Goal: Task Accomplishment & Management: Manage account settings

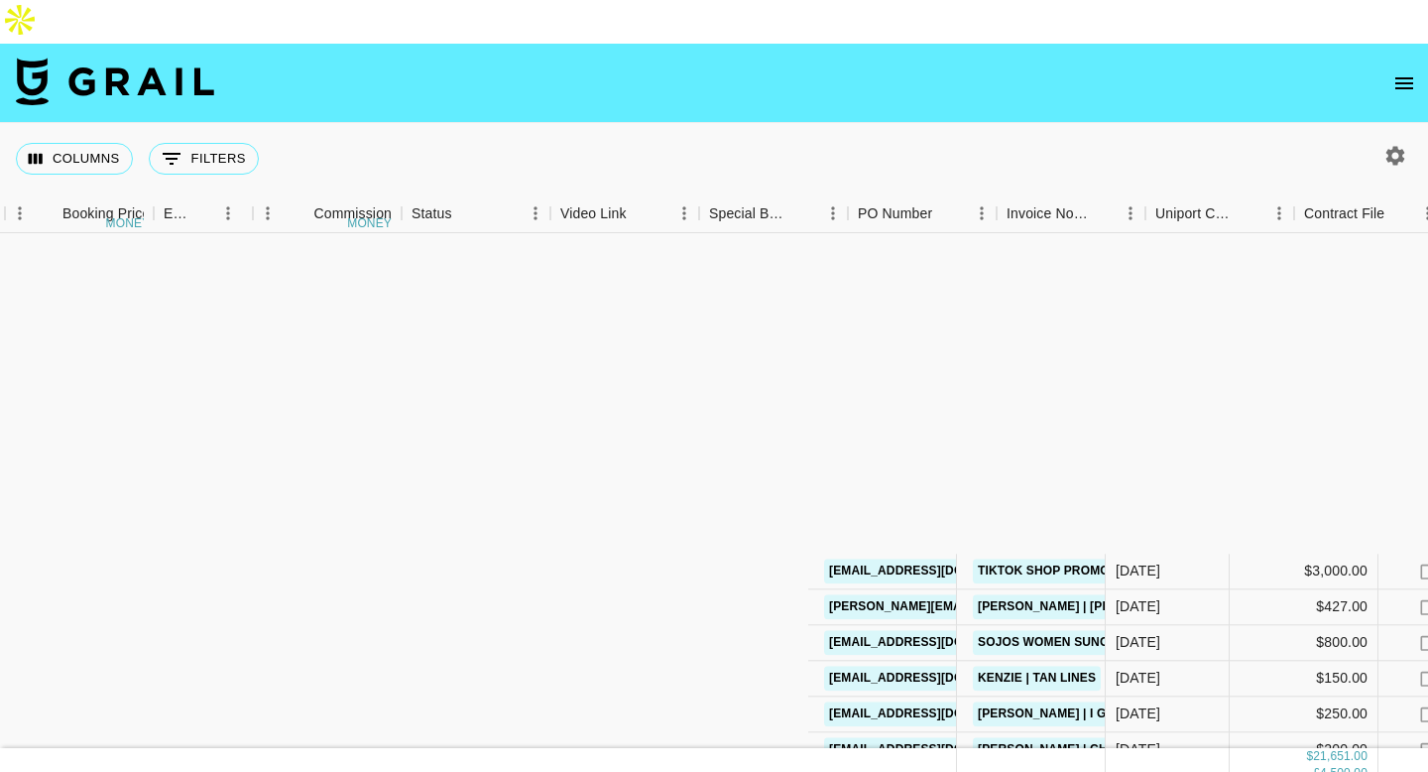
scroll to position [411, 1225]
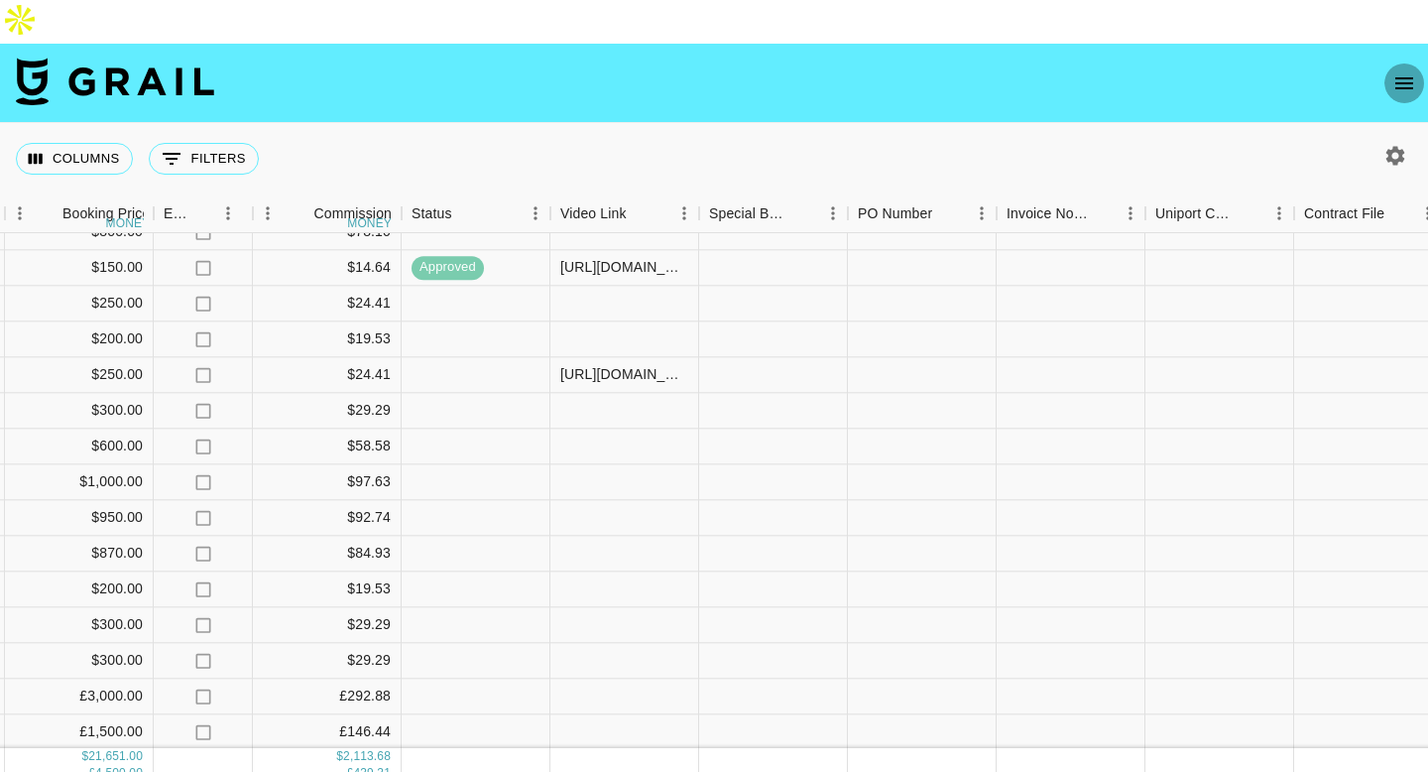
click at [1402, 77] on icon "open drawer" at bounding box center [1404, 83] width 18 height 12
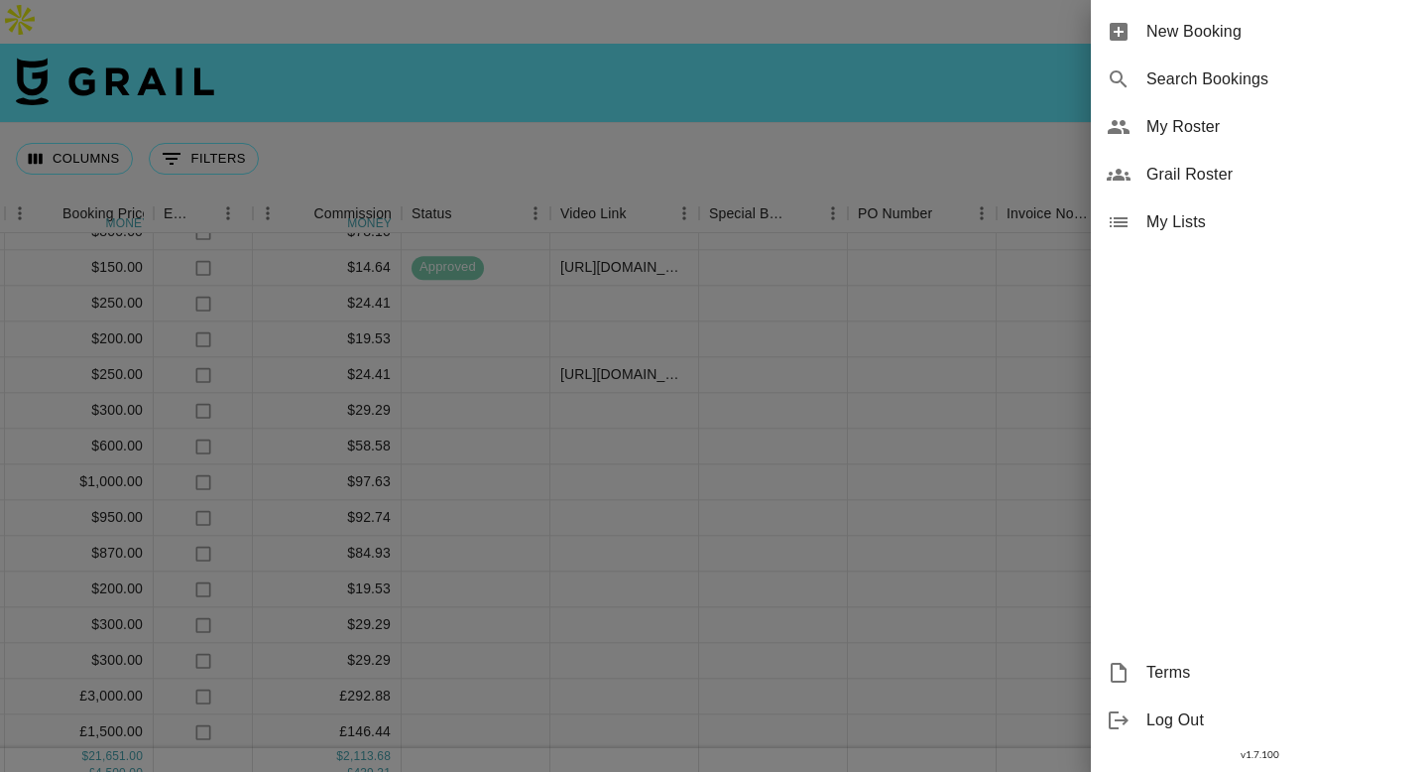
click at [685, 67] on div at bounding box center [714, 386] width 1428 height 772
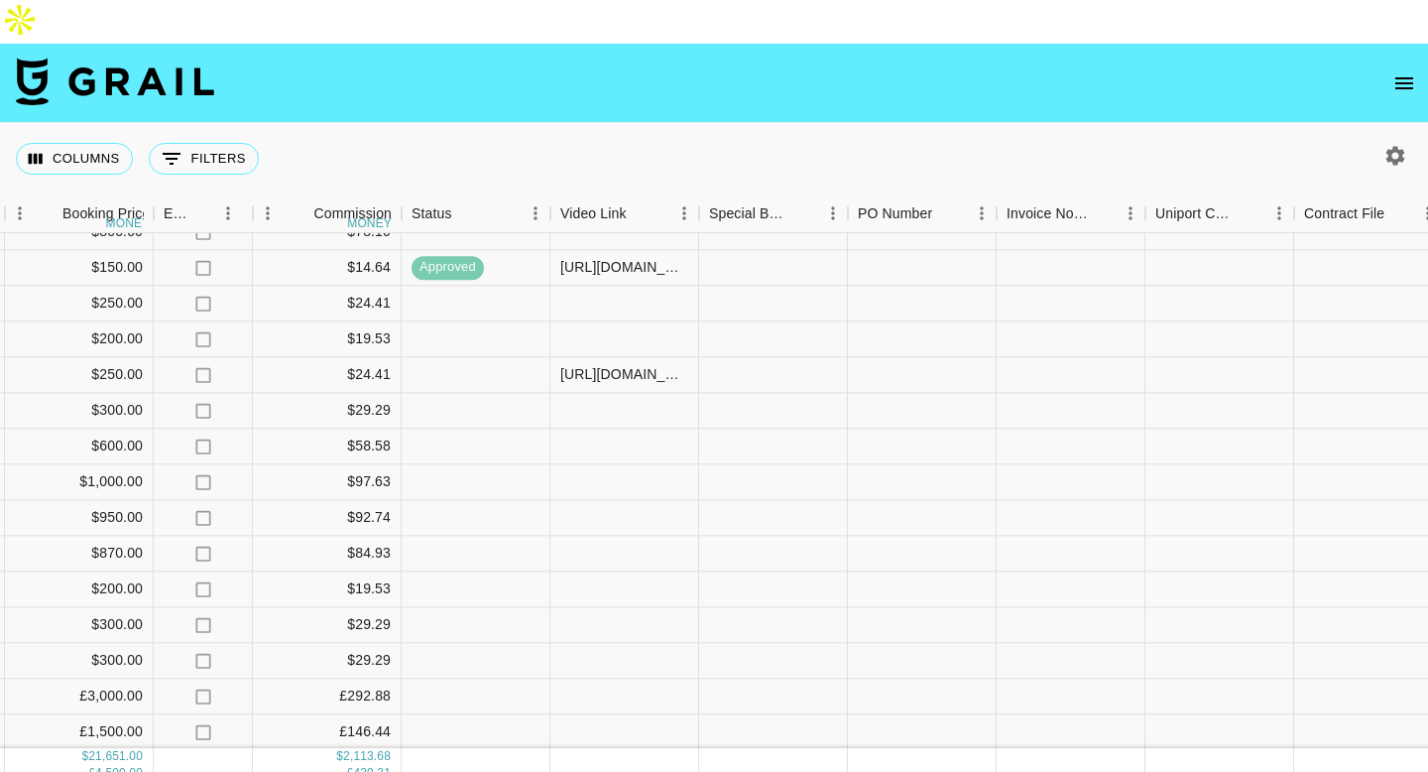
click at [1402, 71] on icon "open drawer" at bounding box center [1404, 83] width 24 height 24
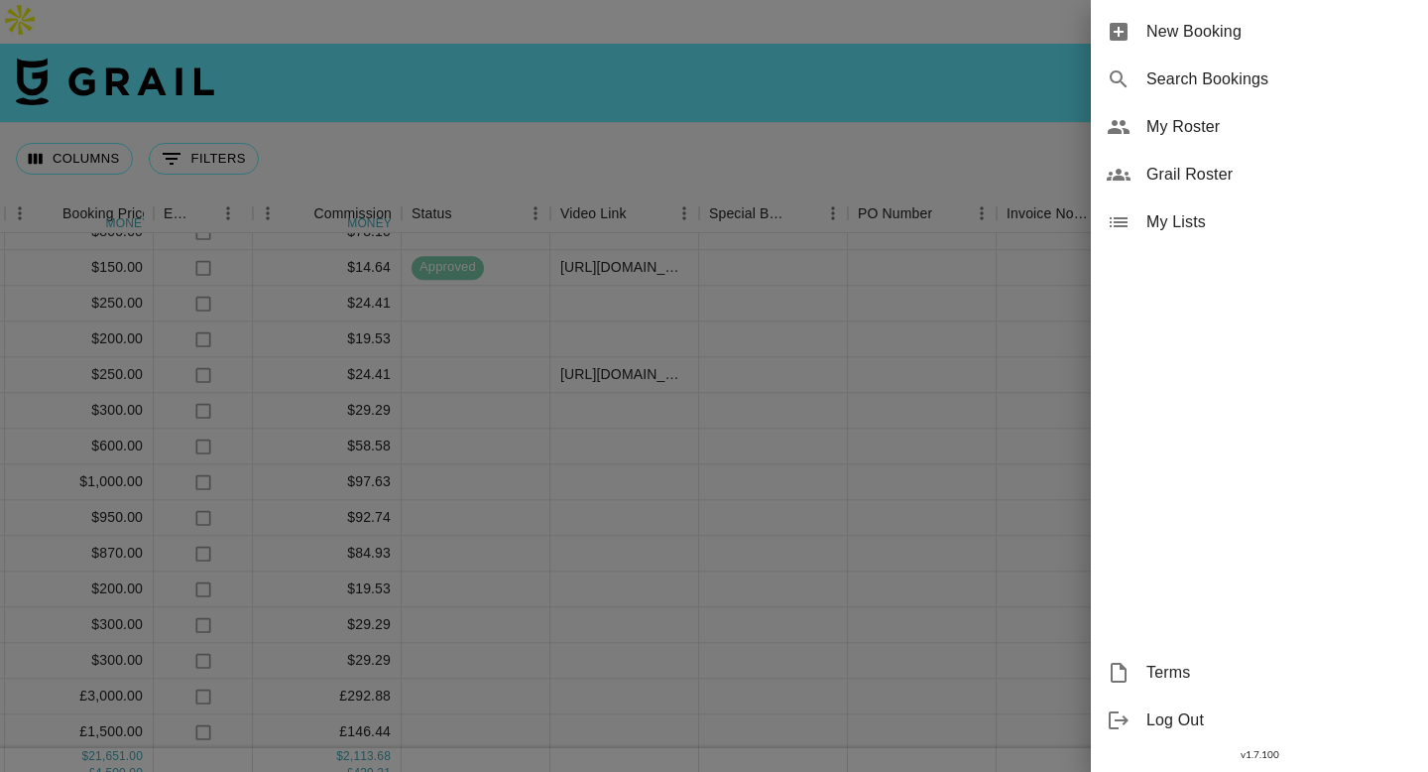
click at [858, 44] on div at bounding box center [714, 386] width 1428 height 772
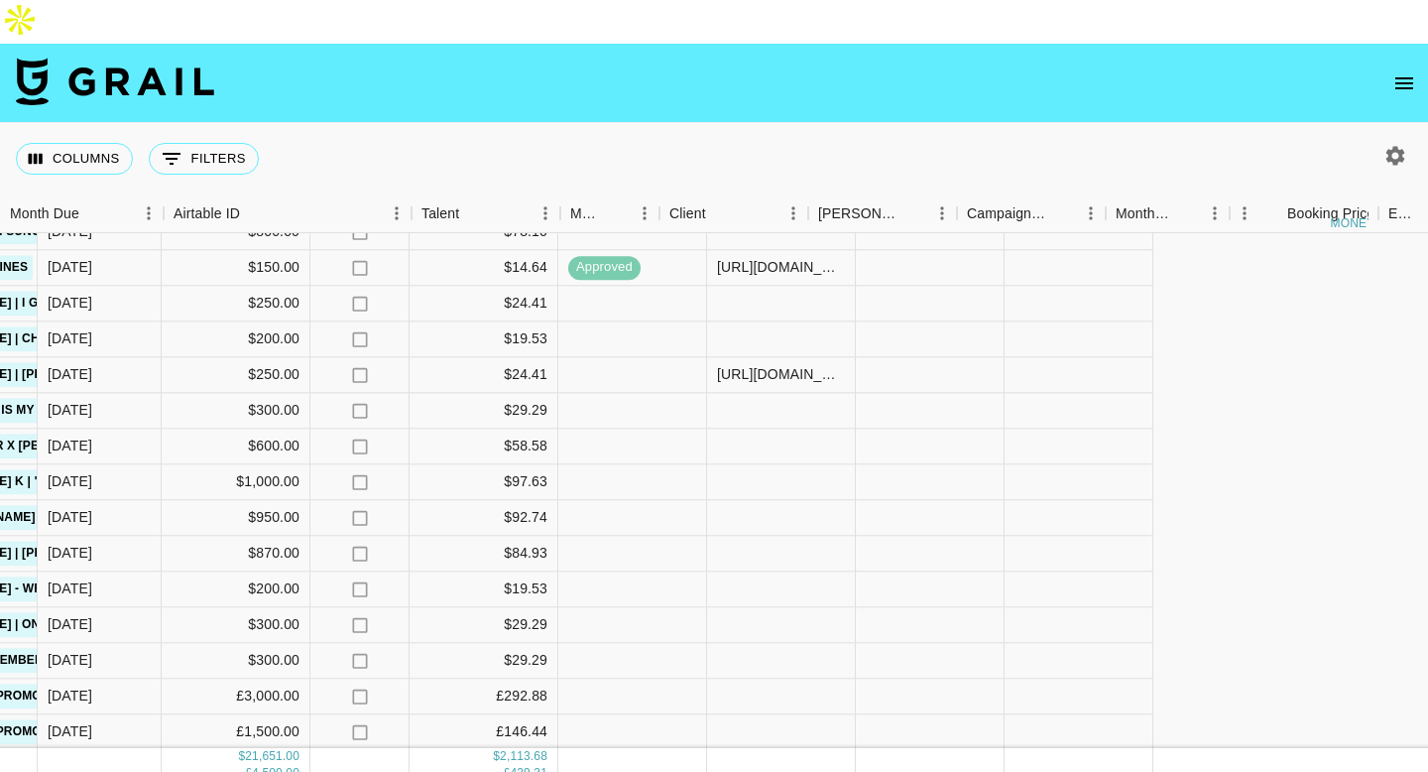
scroll to position [411, 0]
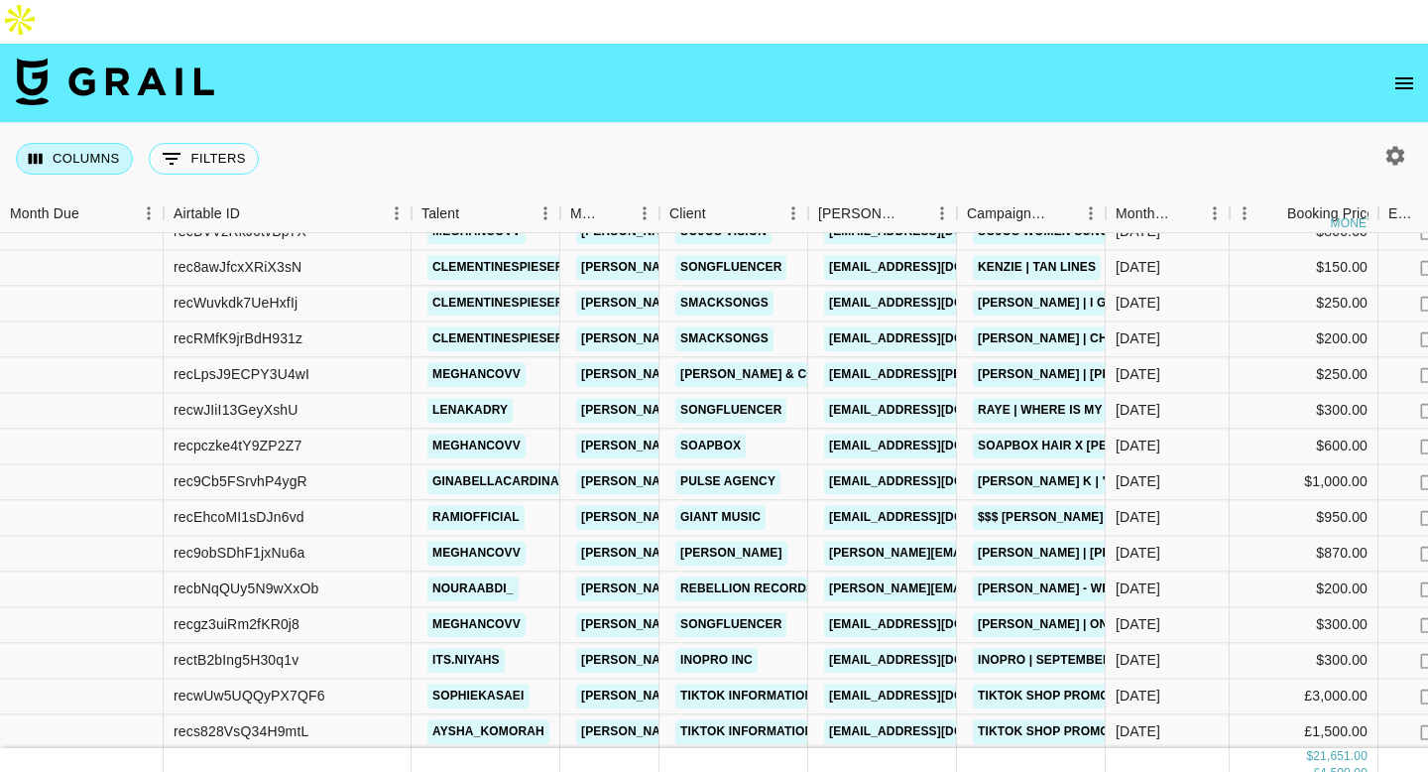
click at [96, 143] on button "Columns" at bounding box center [74, 159] width 117 height 32
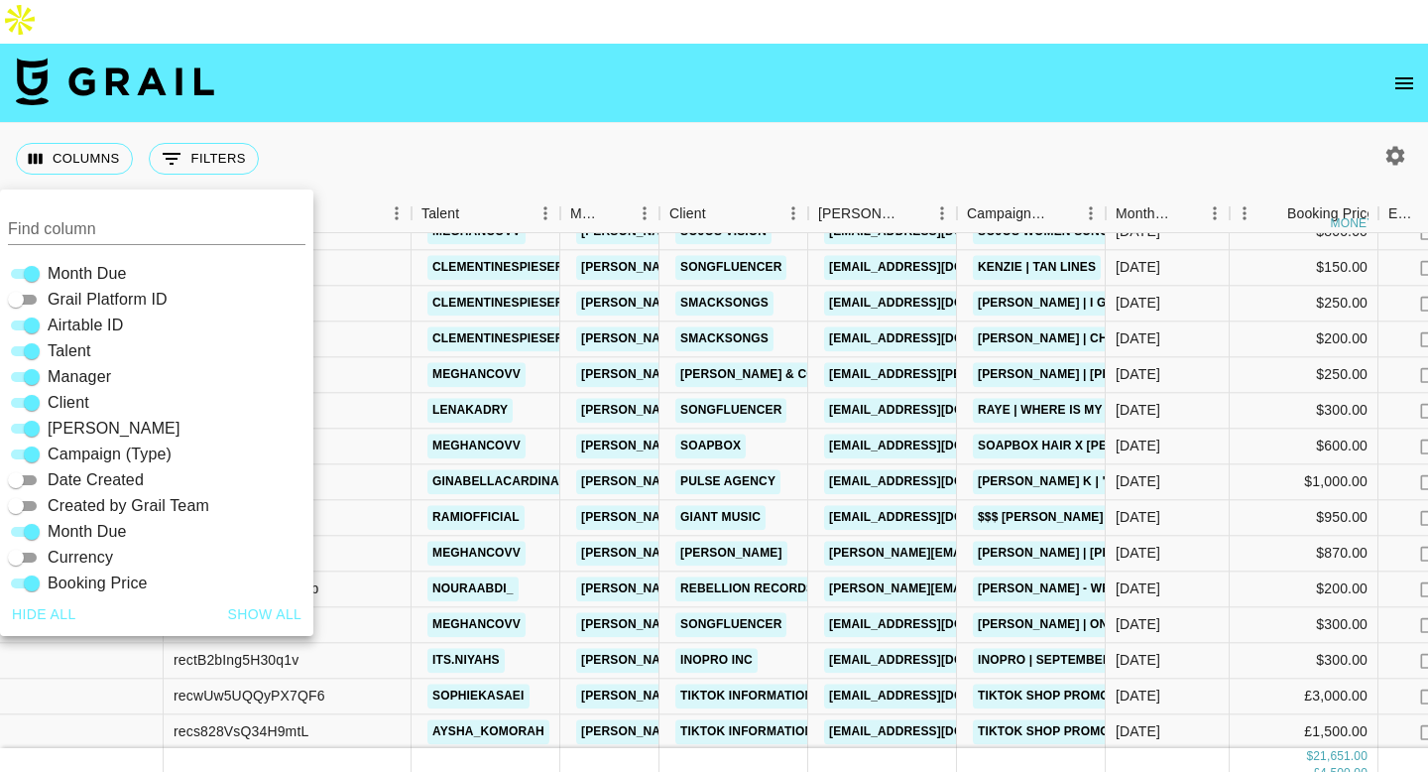
click at [350, 123] on div "Columns 0 Filters + Booking" at bounding box center [714, 158] width 1428 height 71
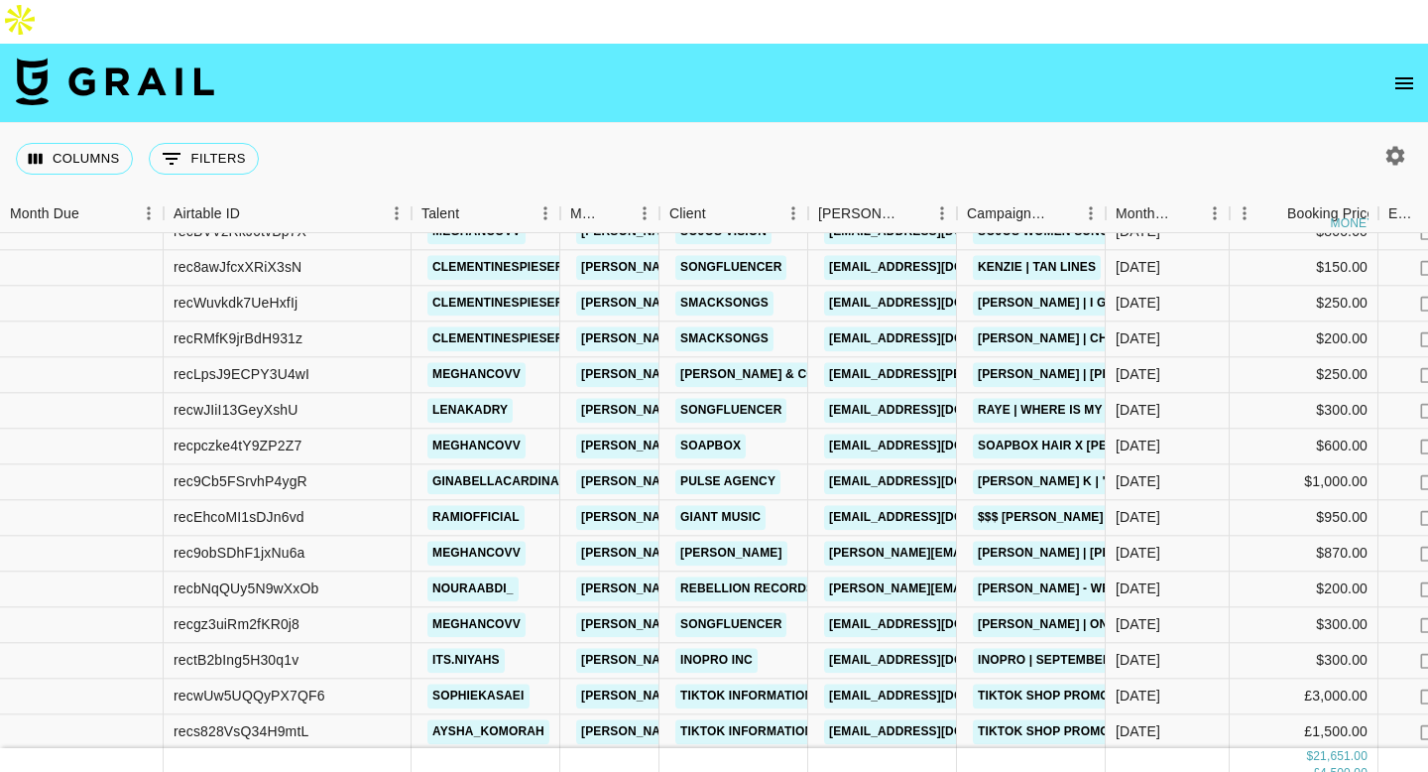
click at [1412, 139] on div at bounding box center [1391, 156] width 73 height 34
click at [1400, 146] on icon "button" at bounding box center [1395, 155] width 19 height 19
select select "[DATE]"
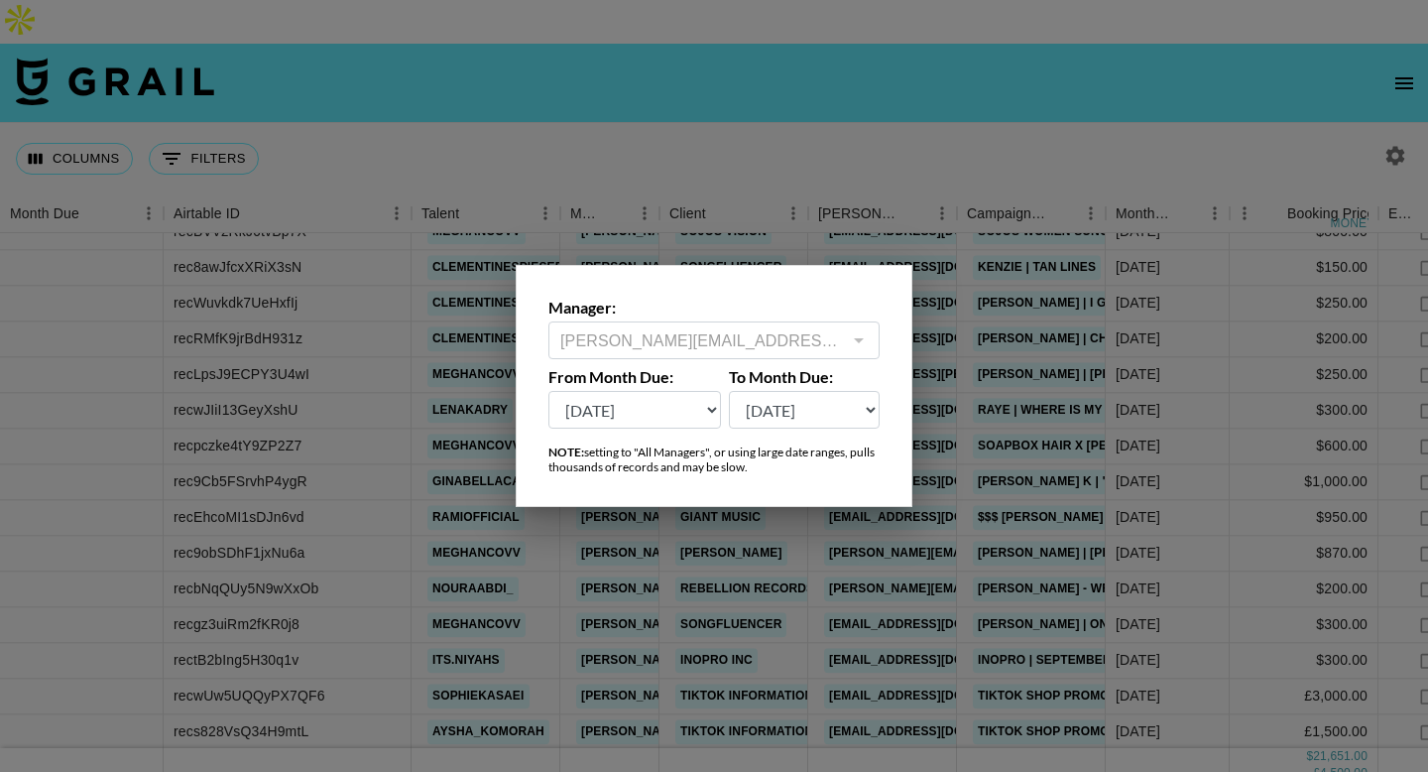
click at [668, 419] on select "[DATE] Aug '[DATE] Jun '[DATE] Apr '[DATE] Feb '[DATE] Dec '[DATE] Oct '[DATE] …" at bounding box center [634, 410] width 173 height 38
click at [548, 391] on select "[DATE] Aug '[DATE] Jun '[DATE] Apr '[DATE] Feb '[DATE] Dec '[DATE] Oct '[DATE] …" at bounding box center [634, 410] width 173 height 38
click at [371, 117] on div at bounding box center [714, 386] width 1428 height 772
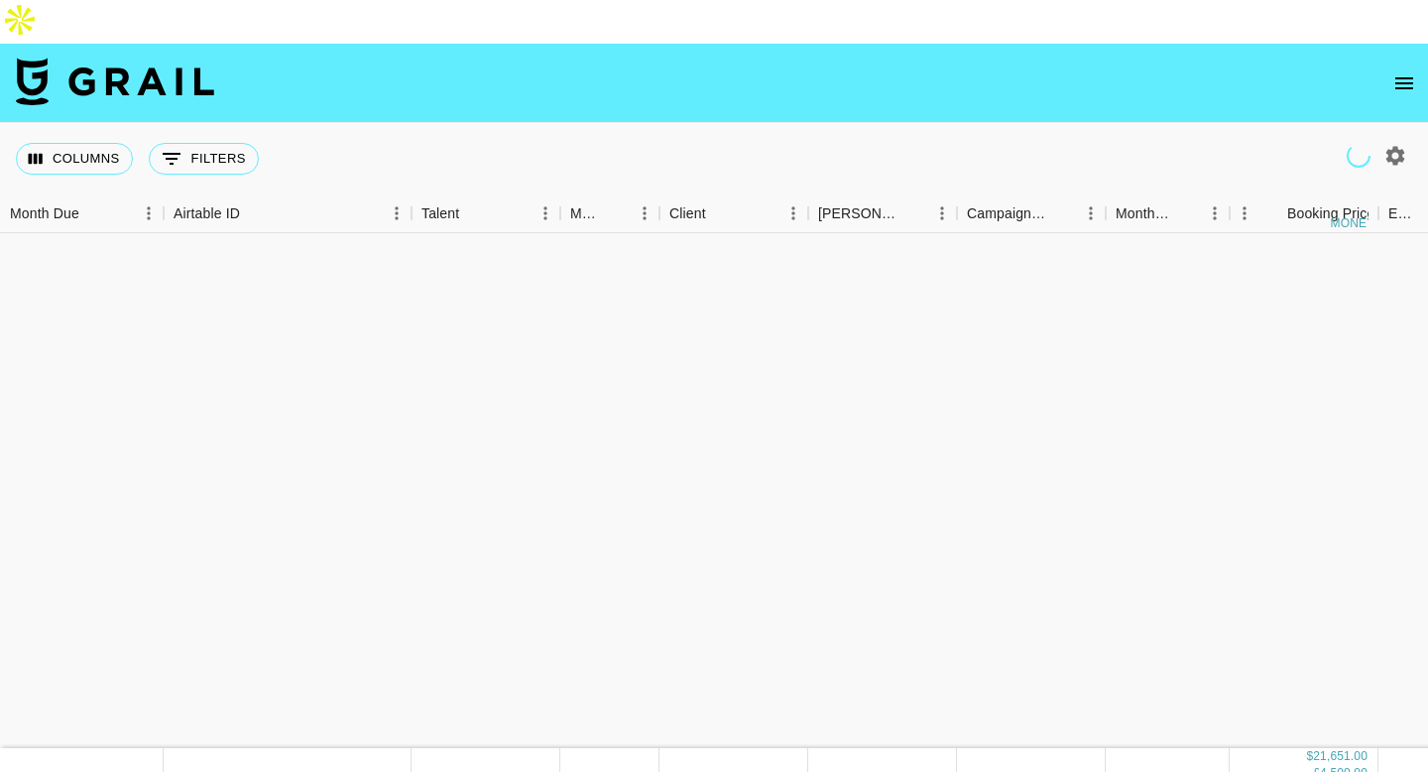
scroll to position [0, 0]
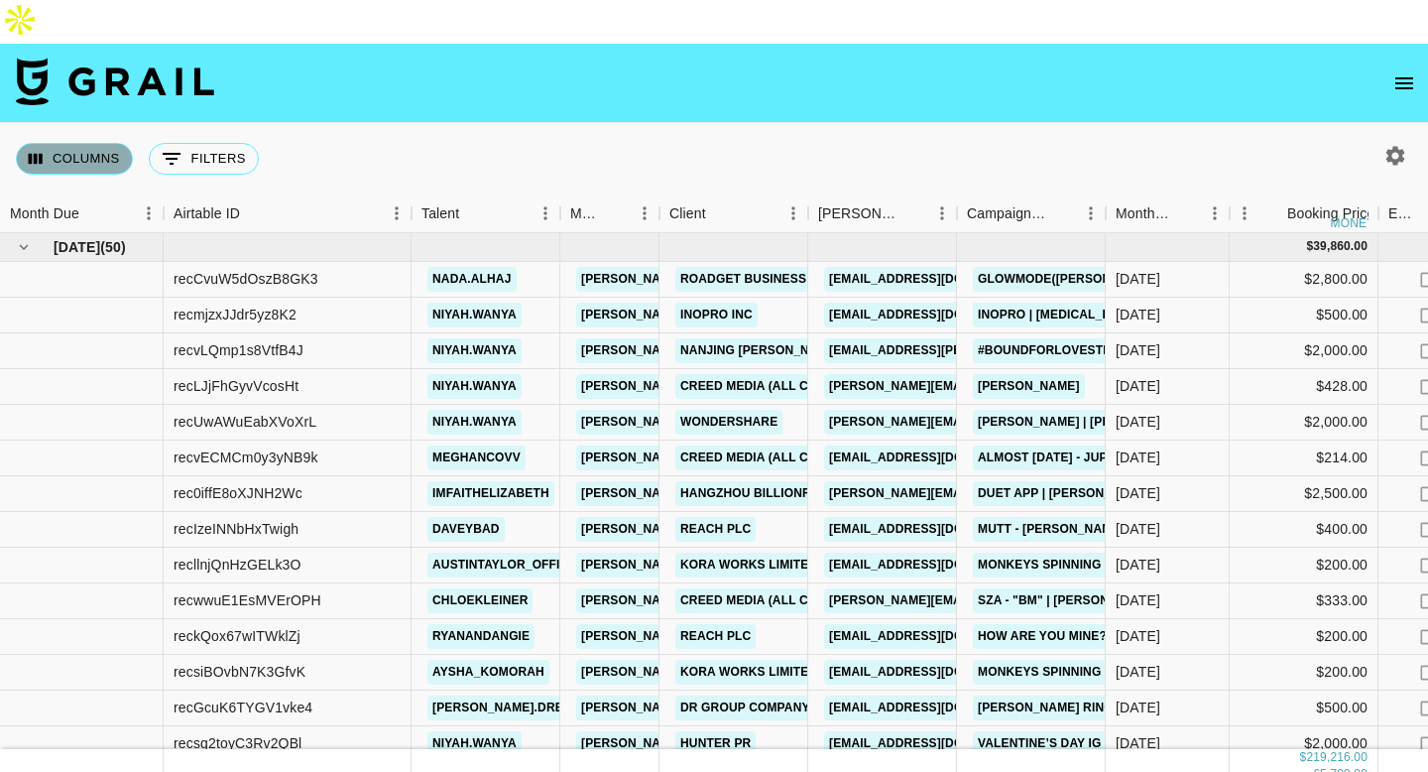
click at [98, 143] on button "Columns" at bounding box center [74, 159] width 117 height 32
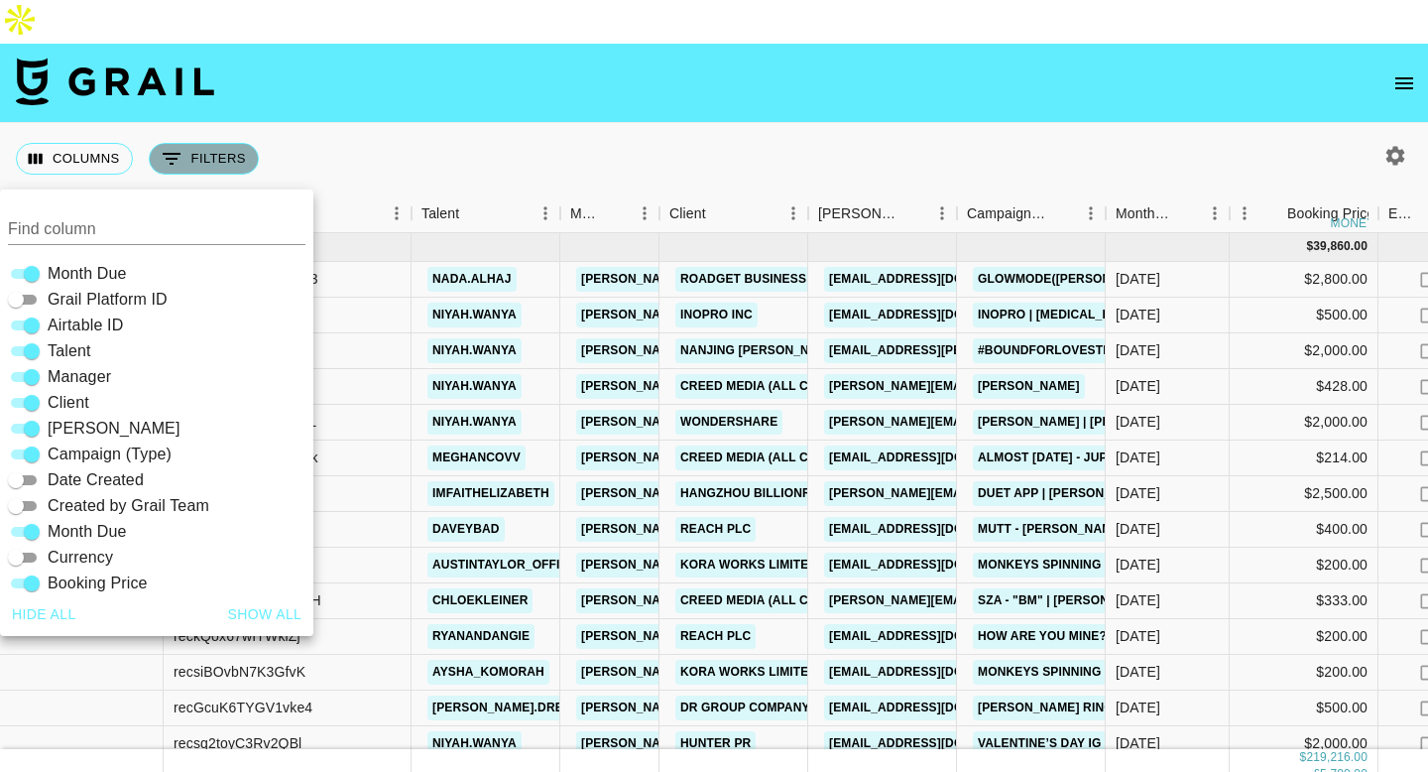
click at [172, 147] on icon "Show filters" at bounding box center [172, 159] width 24 height 24
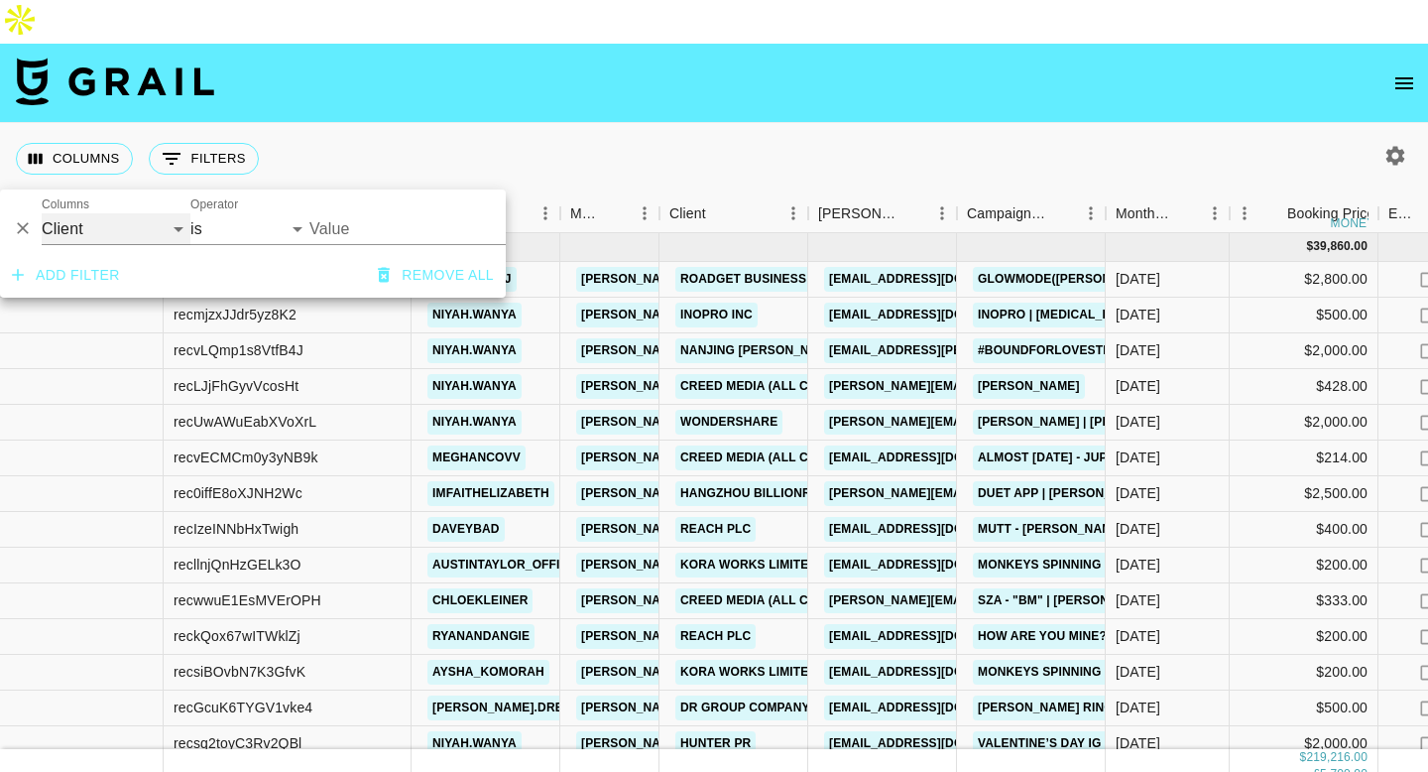
click at [114, 225] on select "Grail Platform ID Airtable ID Talent Manager Client [PERSON_NAME] Campaign (Typ…" at bounding box center [116, 229] width 149 height 32
select select "airtableId"
click at [42, 213] on select "Grail Platform ID Airtable ID Talent Manager Client [PERSON_NAME] Campaign (Typ…" at bounding box center [116, 229] width 149 height 32
select select "contains"
click at [356, 230] on input "Value" at bounding box center [403, 229] width 188 height 32
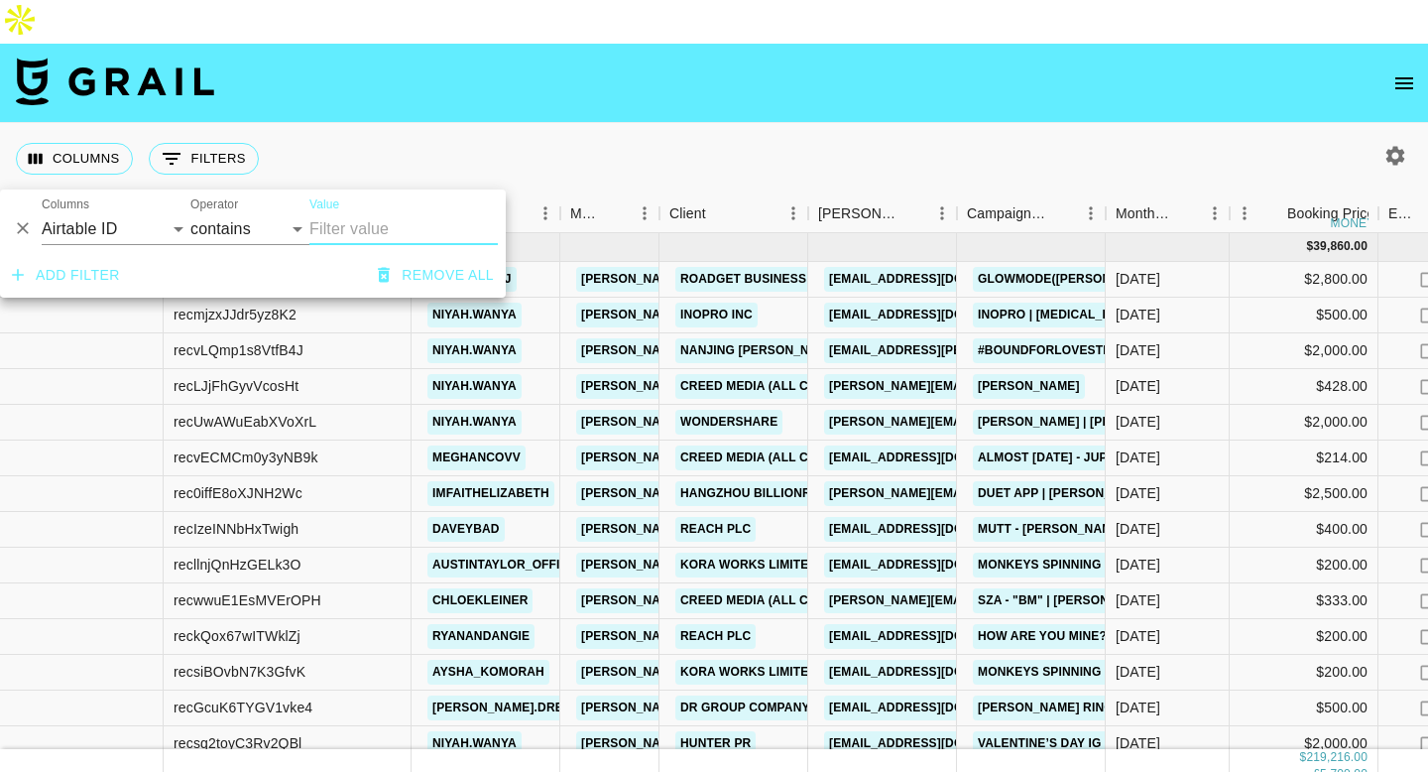
paste input "recpEY1Nv8vRynPEx"
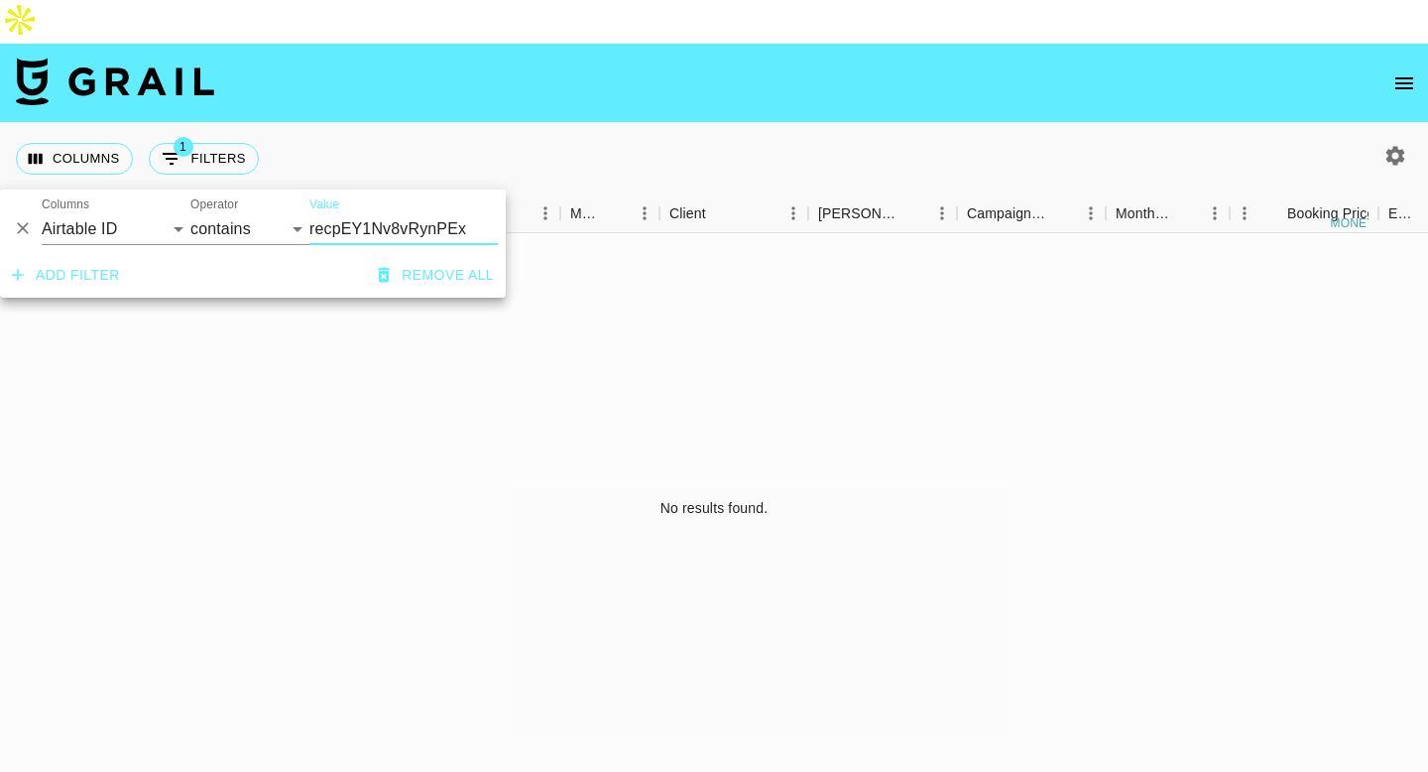
type input "recpEY1Nv8vRynPEx"
click at [129, 226] on select "Grail Platform ID Airtable ID Talent Manager Client [PERSON_NAME] Campaign (Typ…" at bounding box center [116, 229] width 149 height 32
click at [42, 213] on select "Grail Platform ID Airtable ID Talent Manager Client [PERSON_NAME] Campaign (Typ…" at bounding box center [116, 229] width 149 height 32
click at [148, 234] on select "Grail Platform ID Airtable ID Talent Manager Client [PERSON_NAME] Campaign (Typ…" at bounding box center [116, 229] width 149 height 32
click at [42, 213] on select "Grail Platform ID Airtable ID Talent Manager Client [PERSON_NAME] Campaign (Typ…" at bounding box center [116, 229] width 149 height 32
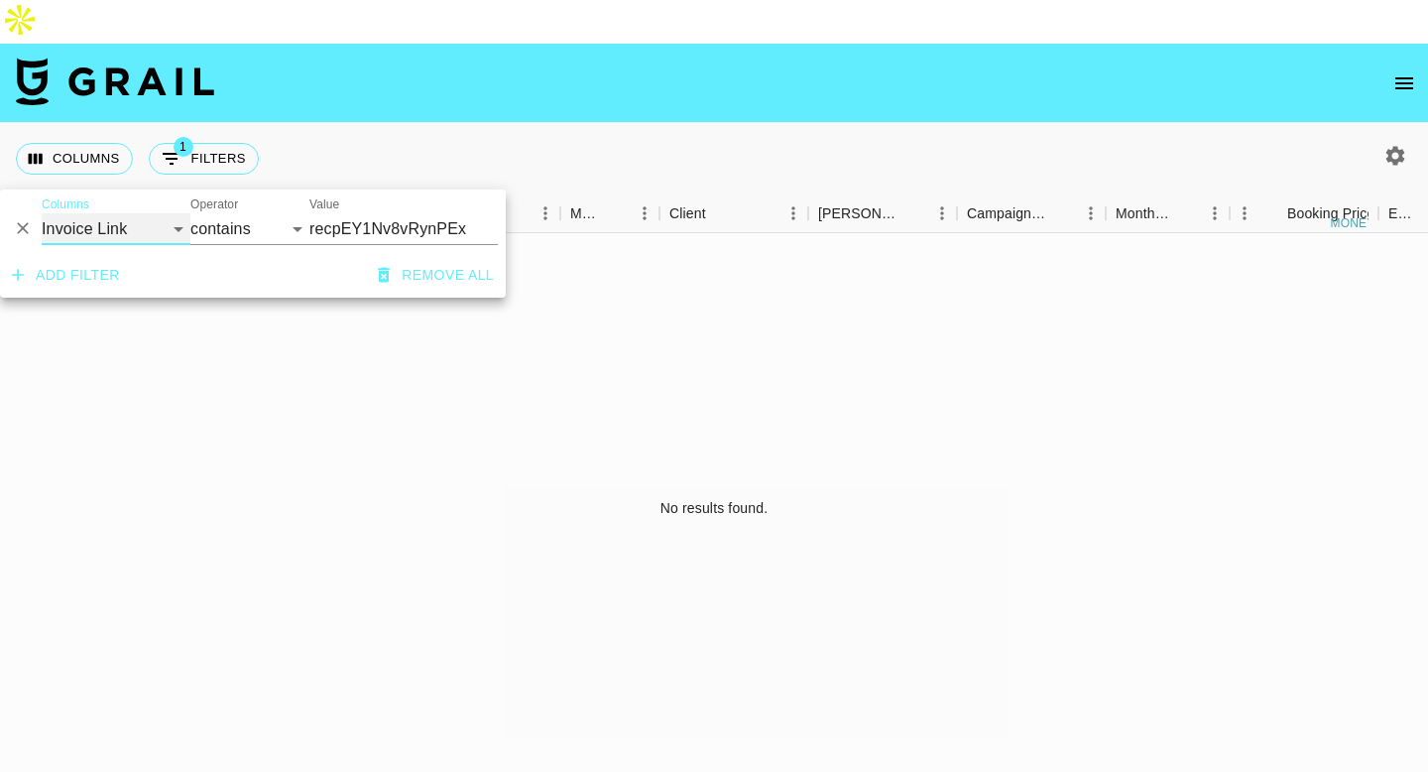
click at [116, 236] on select "Grail Platform ID Airtable ID Talent Manager Client [PERSON_NAME] Campaign (Typ…" at bounding box center [116, 229] width 149 height 32
click at [42, 213] on select "Grail Platform ID Airtable ID Talent Manager Client [PERSON_NAME] Campaign (Typ…" at bounding box center [116, 229] width 149 height 32
click at [108, 224] on select "Grail Platform ID Airtable ID Talent Manager Client [PERSON_NAME] Campaign (Typ…" at bounding box center [116, 229] width 149 height 32
click at [42, 213] on select "Grail Platform ID Airtable ID Talent Manager Client [PERSON_NAME] Campaign (Typ…" at bounding box center [116, 229] width 149 height 32
click at [121, 224] on select "Grail Platform ID Airtable ID Talent Manager Client [PERSON_NAME] Campaign (Typ…" at bounding box center [116, 229] width 149 height 32
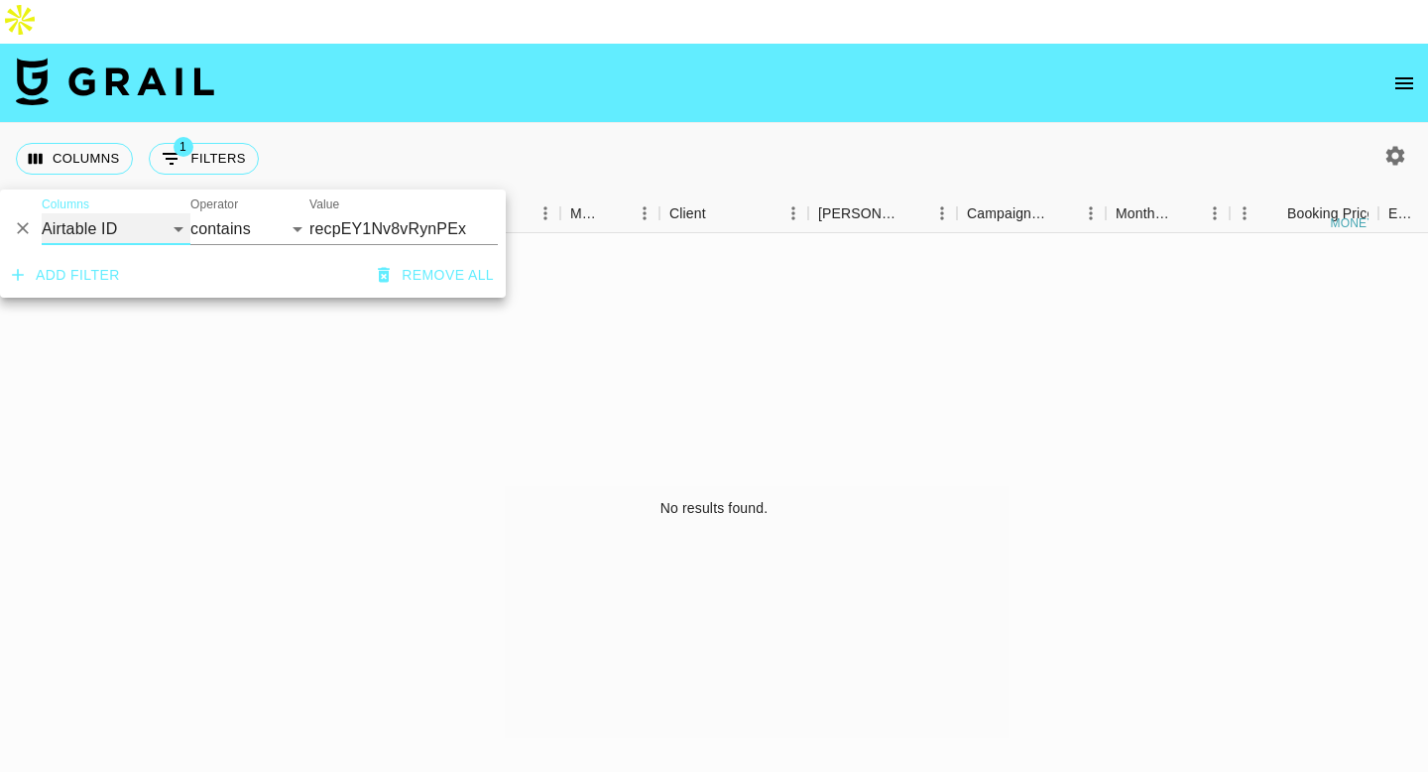
select select "id"
click at [42, 213] on select "Grail Platform ID Airtable ID Talent Manager Client [PERSON_NAME] Campaign (Typ…" at bounding box center [116, 229] width 149 height 32
click at [366, 123] on div "Columns 1 Filters + Booking" at bounding box center [714, 158] width 1428 height 71
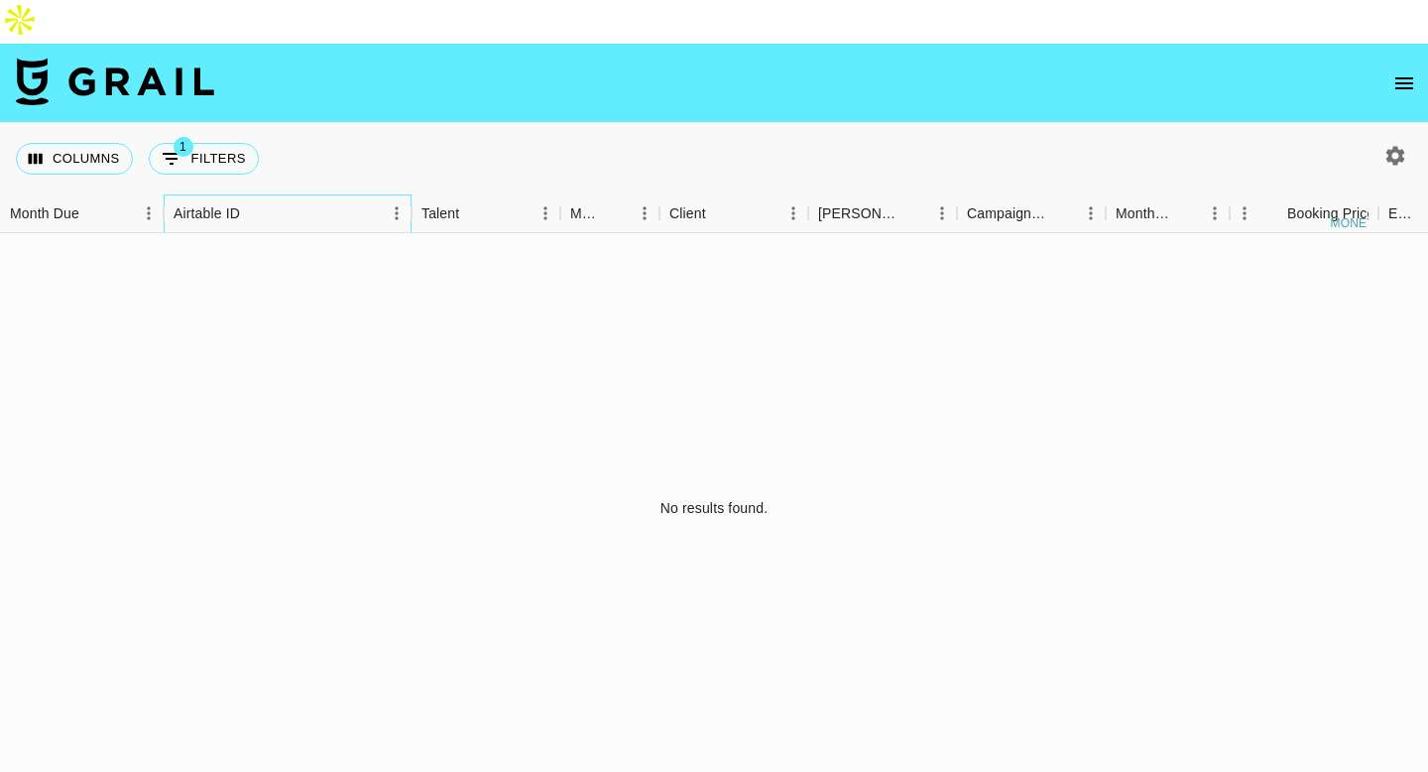
click at [237, 194] on div "Airtable ID" at bounding box center [207, 213] width 66 height 39
click at [272, 245] on div "No results found." at bounding box center [714, 508] width 1428 height 550
click at [1396, 144] on icon "button" at bounding box center [1395, 156] width 24 height 24
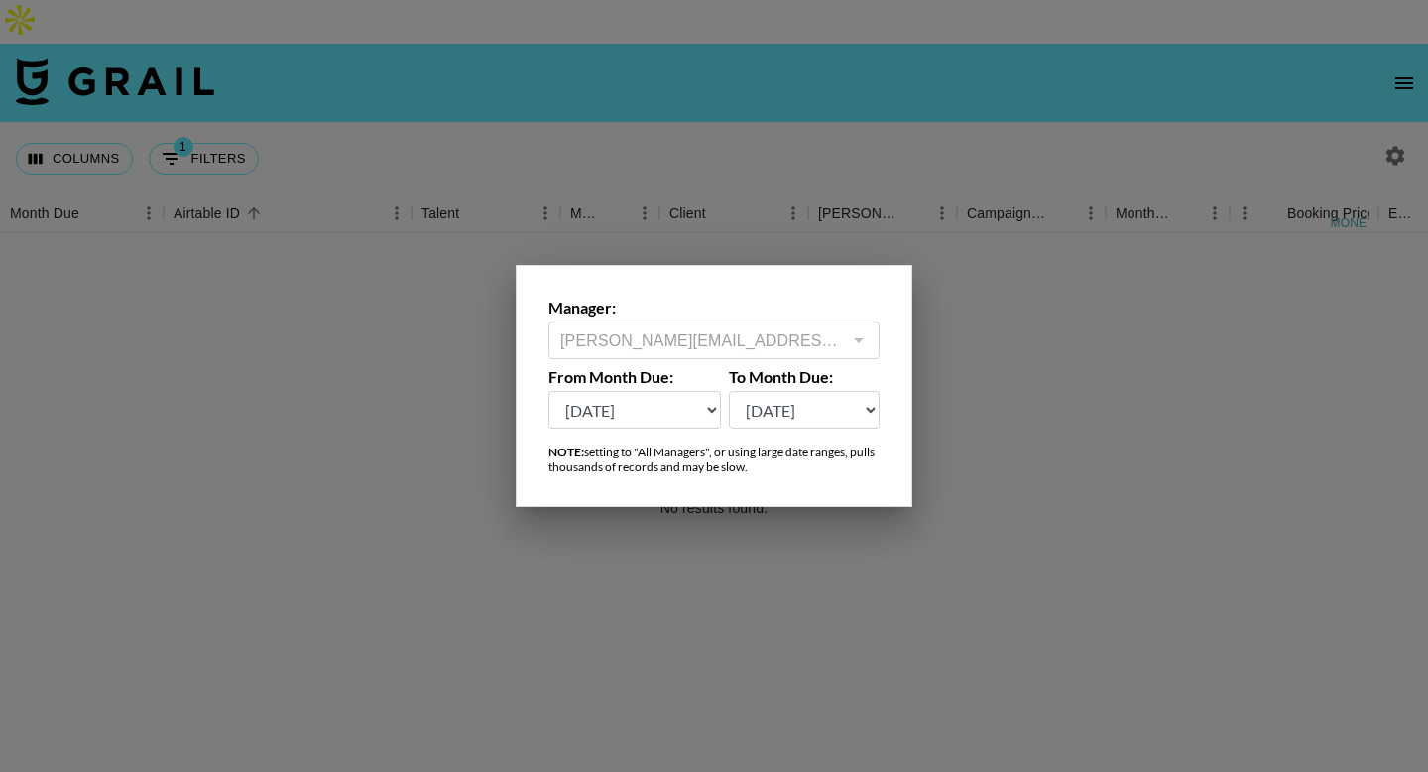
click at [626, 397] on select "[DATE] Aug '[DATE] Jun '[DATE] Apr '[DATE] Feb '[DATE] Dec '[DATE] Oct '[DATE] …" at bounding box center [634, 410] width 173 height 38
select select "[DATE]"
click at [548, 391] on select "[DATE] Aug '[DATE] Jun '[DATE] Apr '[DATE] Feb '[DATE] Dec '[DATE] Oct '[DATE] …" at bounding box center [634, 410] width 173 height 38
click at [402, 282] on div at bounding box center [714, 386] width 1428 height 772
click at [400, 123] on div "Columns 1 Filters + Booking" at bounding box center [714, 158] width 1428 height 71
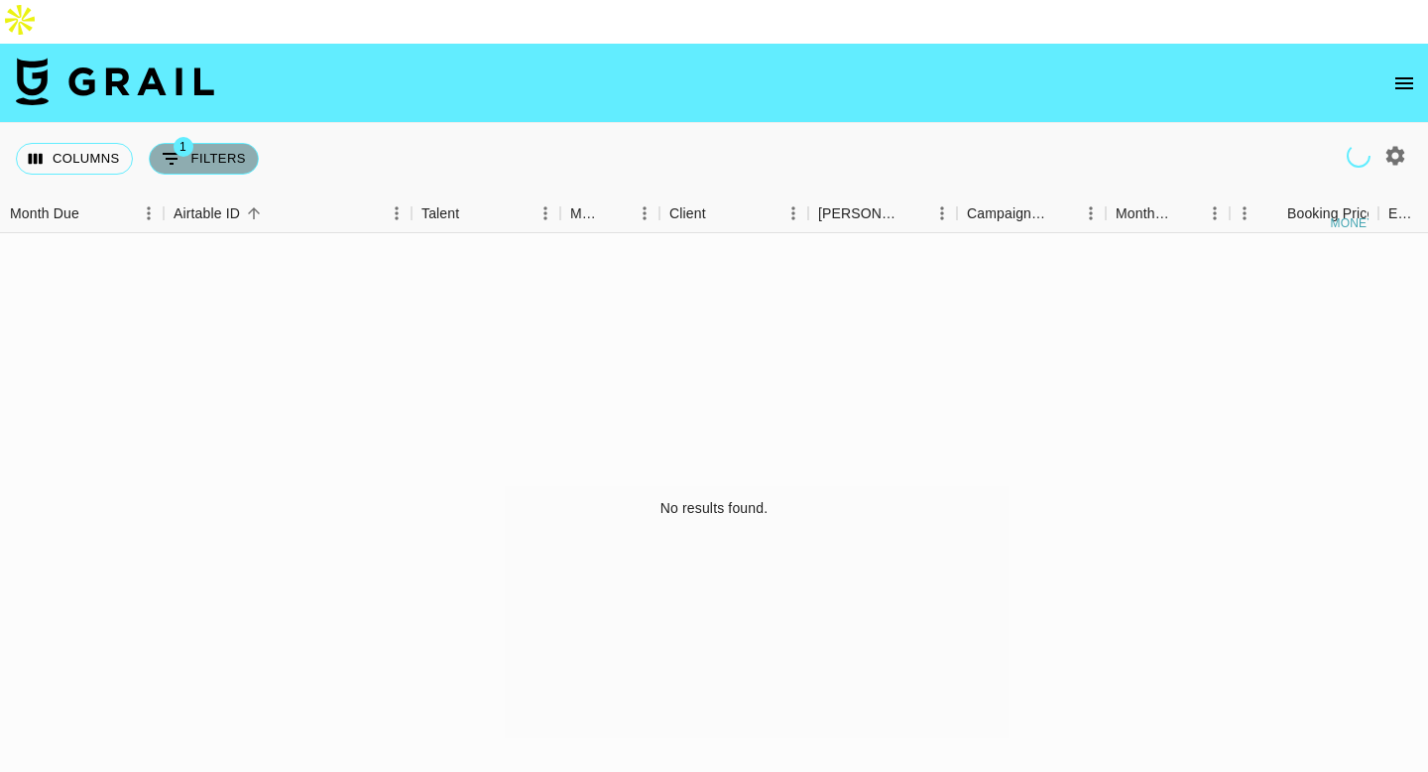
click at [220, 143] on button "1 Filters" at bounding box center [204, 159] width 110 height 32
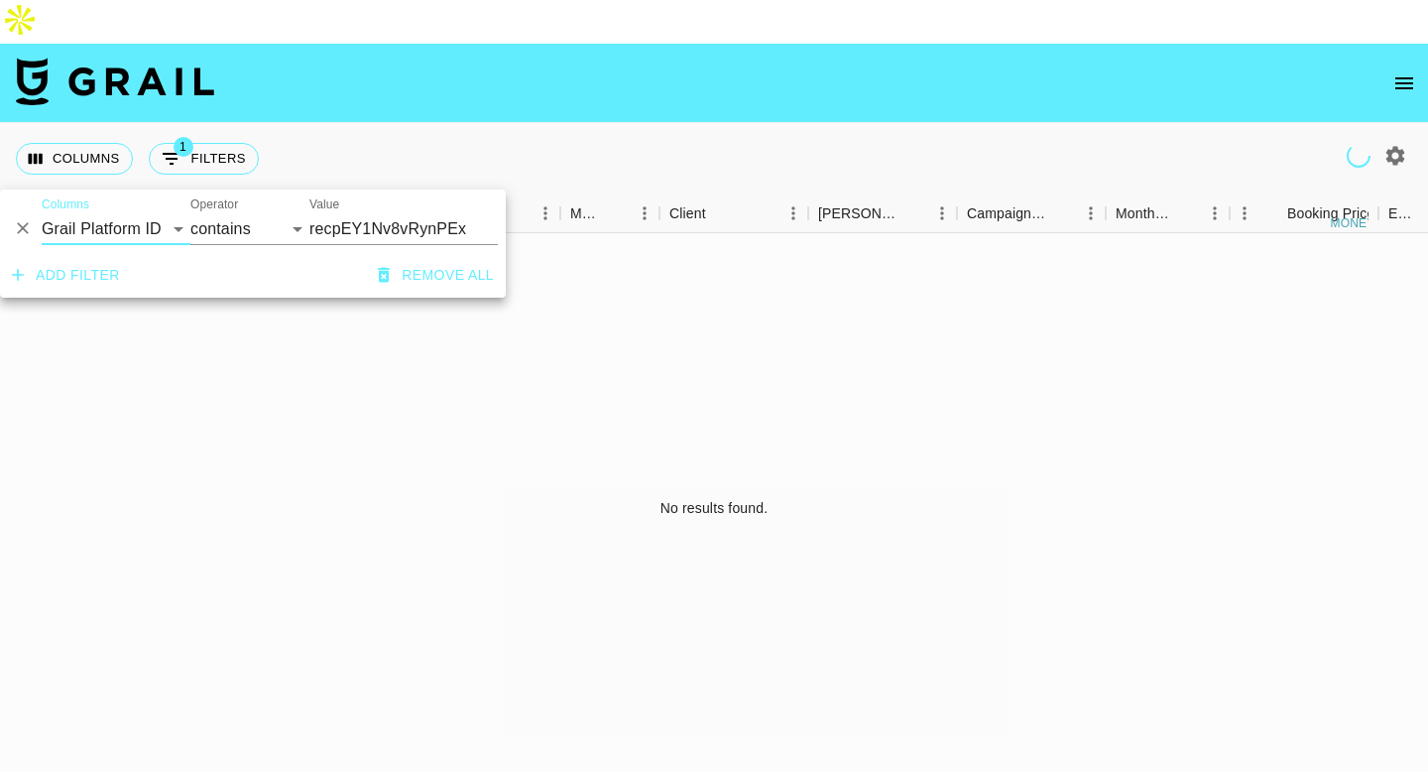
click at [396, 228] on input "recpEY1Nv8vRynPEx" at bounding box center [403, 229] width 188 height 32
drag, startPoint x: 435, startPoint y: 227, endPoint x: 218, endPoint y: 221, distance: 217.3
click at [218, 221] on div "And Or Columns Grail Platform ID Airtable ID Talent Manager Client [PERSON_NAME…" at bounding box center [253, 220] width 506 height 63
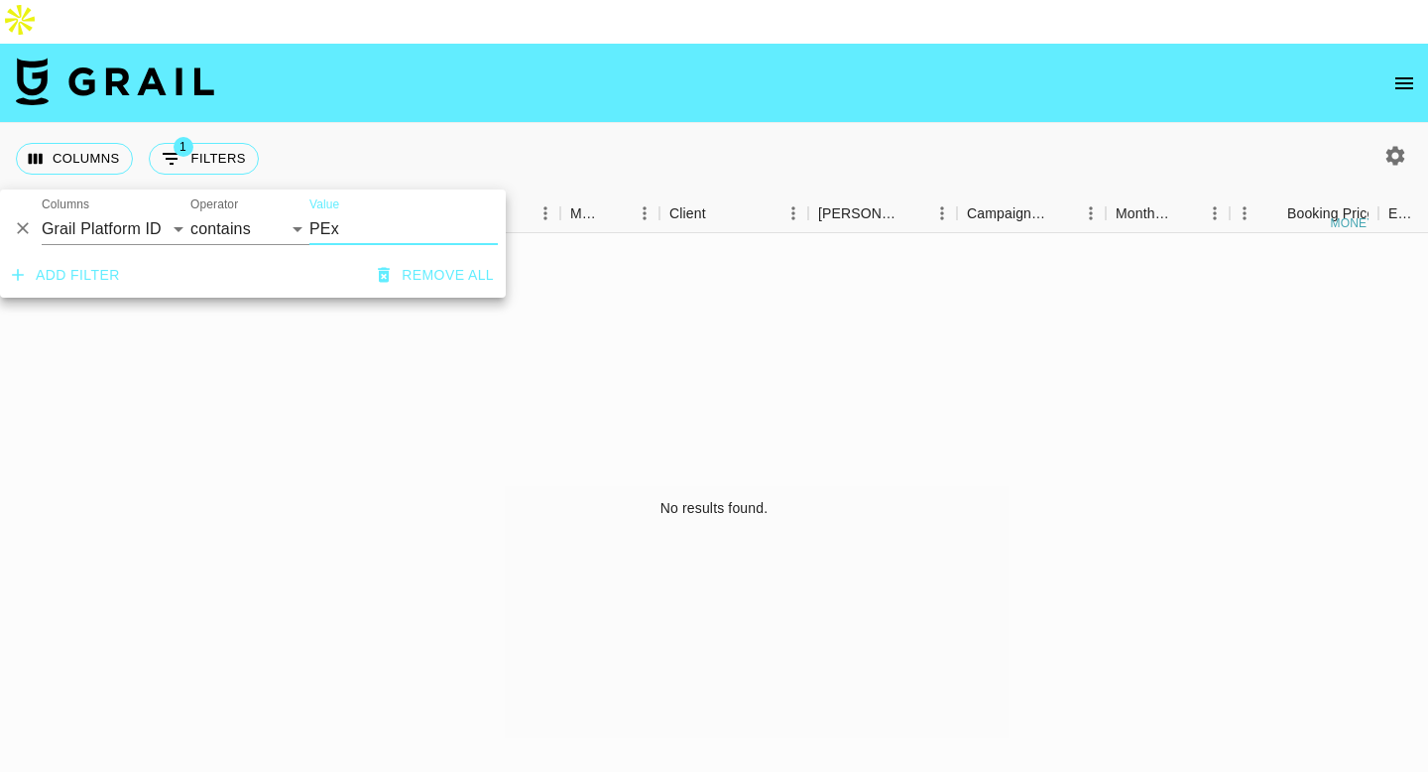
type input "PEx"
click at [126, 222] on select "Grail Platform ID Airtable ID Talent Manager Client [PERSON_NAME] Campaign (Typ…" at bounding box center [116, 229] width 149 height 32
select select "airtableId"
click at [42, 213] on select "Grail Platform ID Airtable ID Talent Manager Client [PERSON_NAME] Campaign (Typ…" at bounding box center [116, 229] width 149 height 32
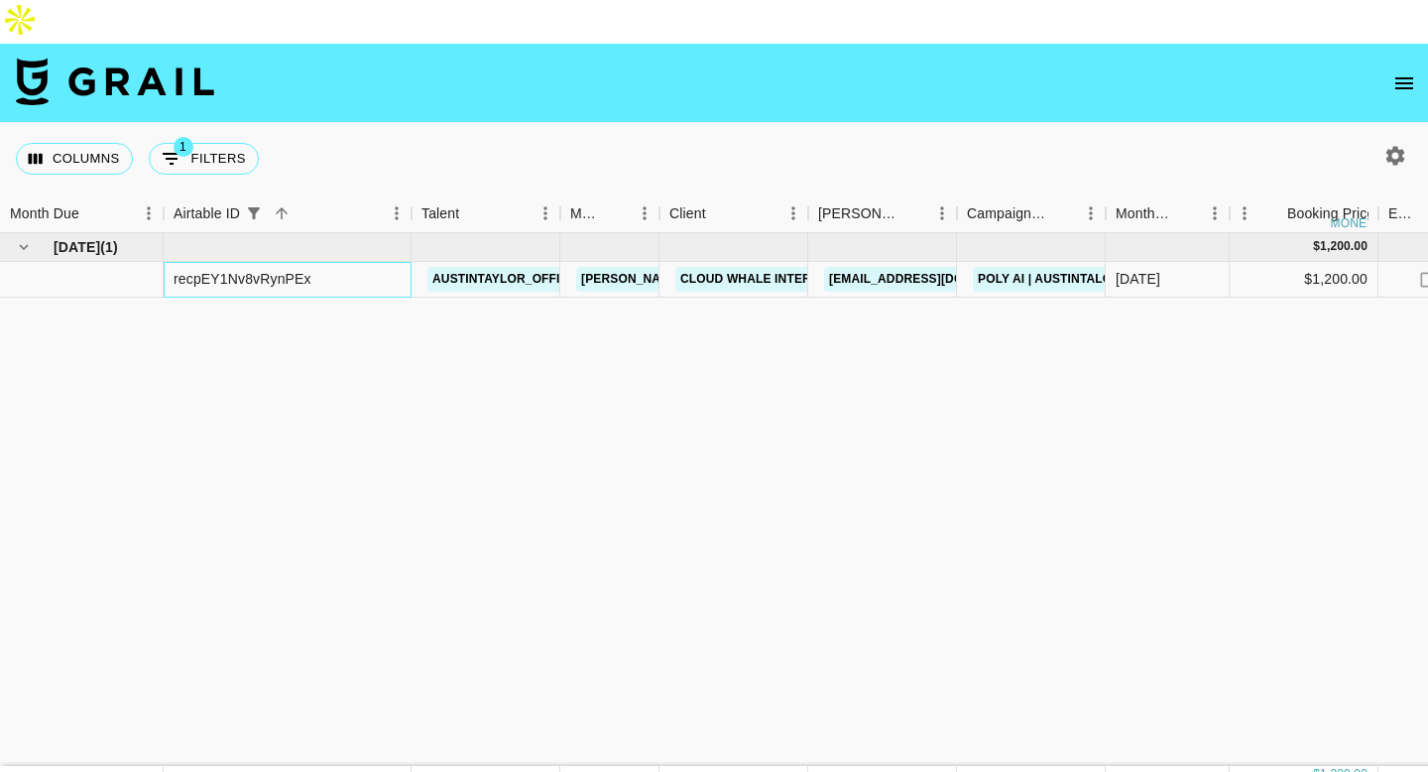
click at [262, 269] on div "recpEY1Nv8vRynPEx" at bounding box center [243, 279] width 138 height 20
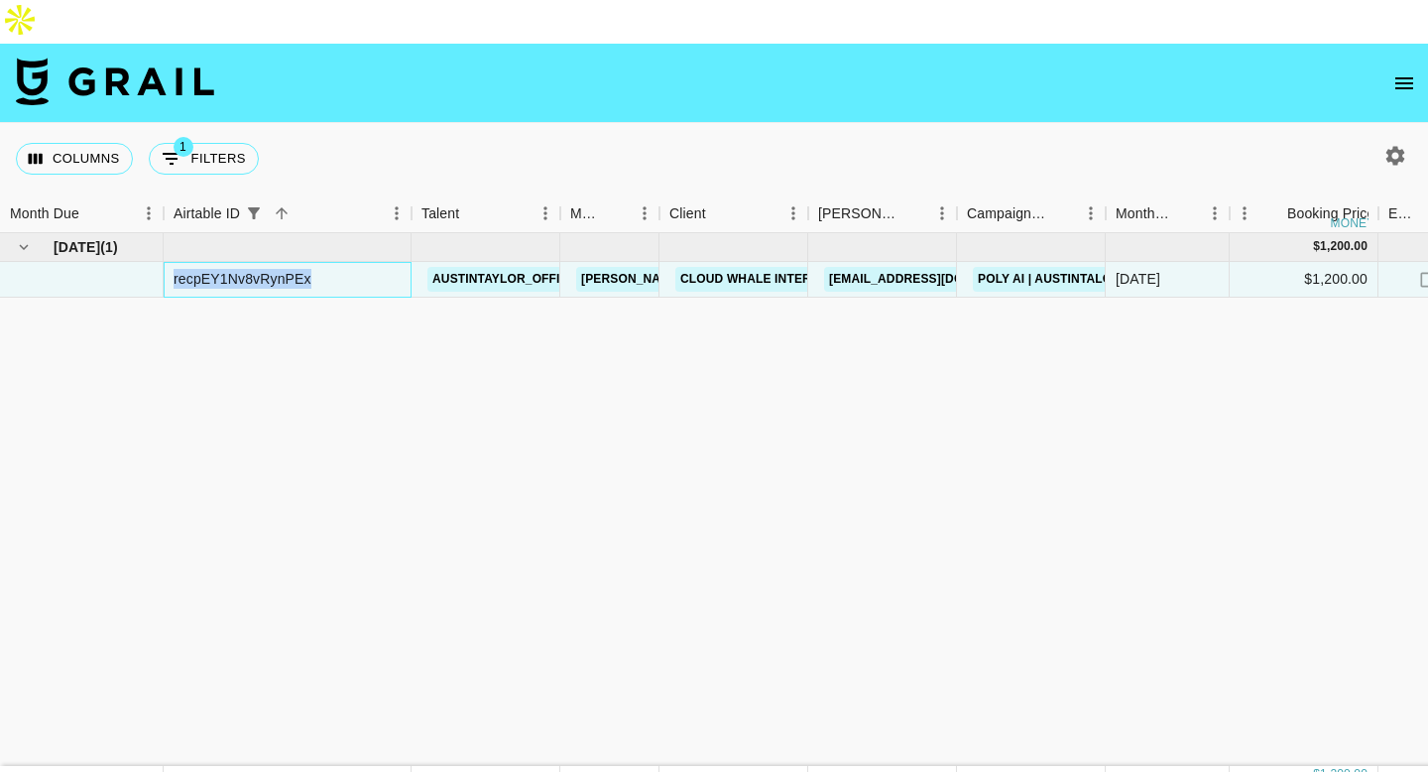
click at [262, 269] on div "recpEY1Nv8vRynPEx" at bounding box center [243, 279] width 138 height 20
copy div "recpEY1Nv8vRynPEx"
click at [493, 267] on link "austintaylor_official" at bounding box center [510, 279] width 166 height 25
click at [217, 143] on button "1 Filters" at bounding box center [204, 159] width 110 height 32
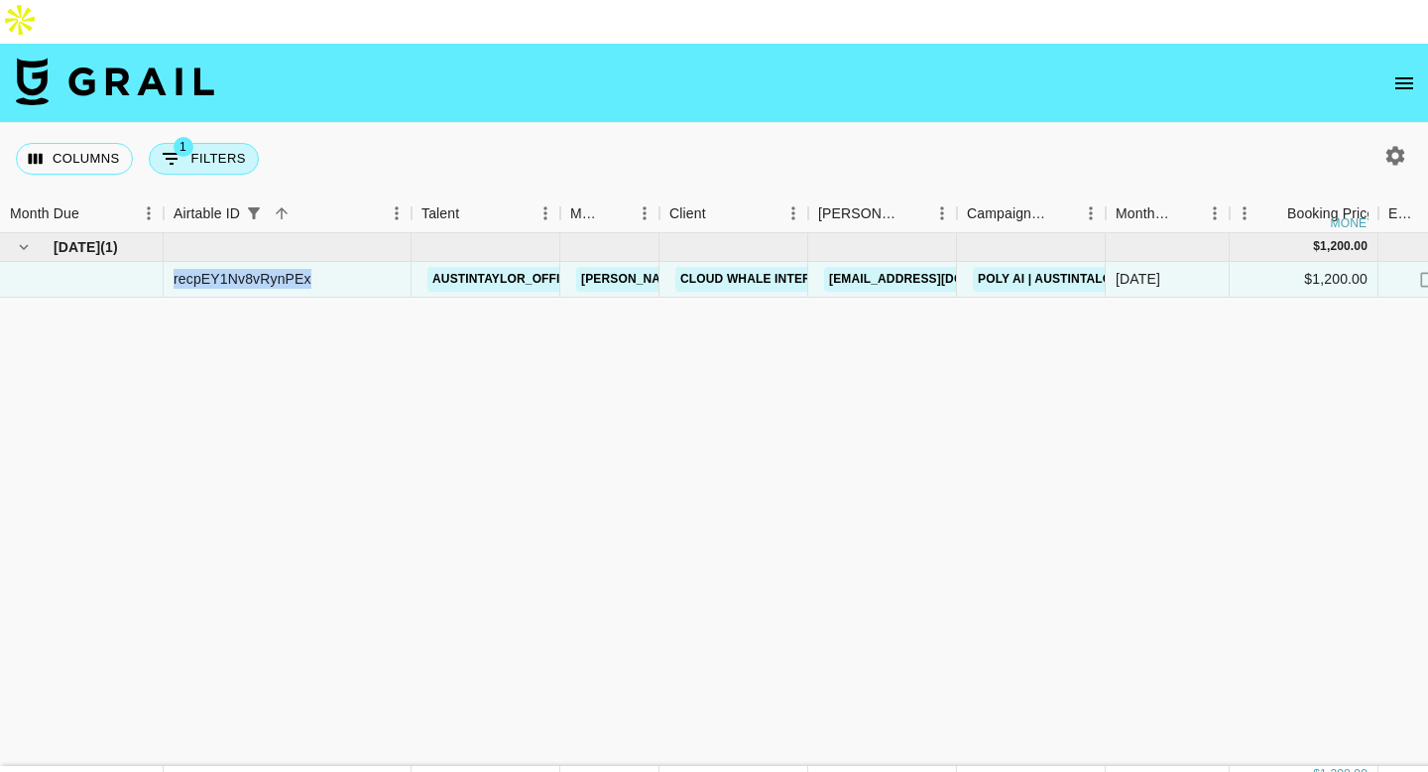
select select "airtableId"
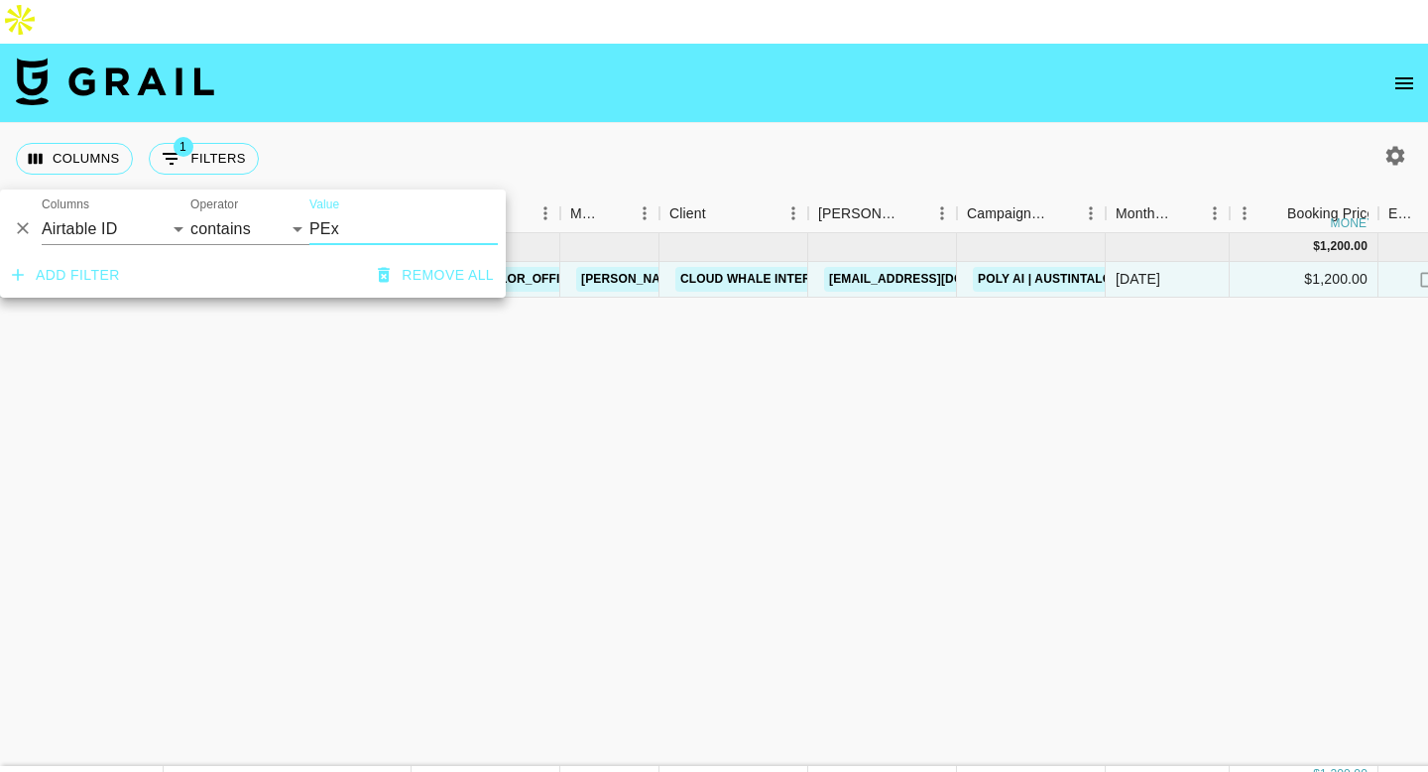
click at [317, 227] on input "PEx" at bounding box center [403, 229] width 188 height 32
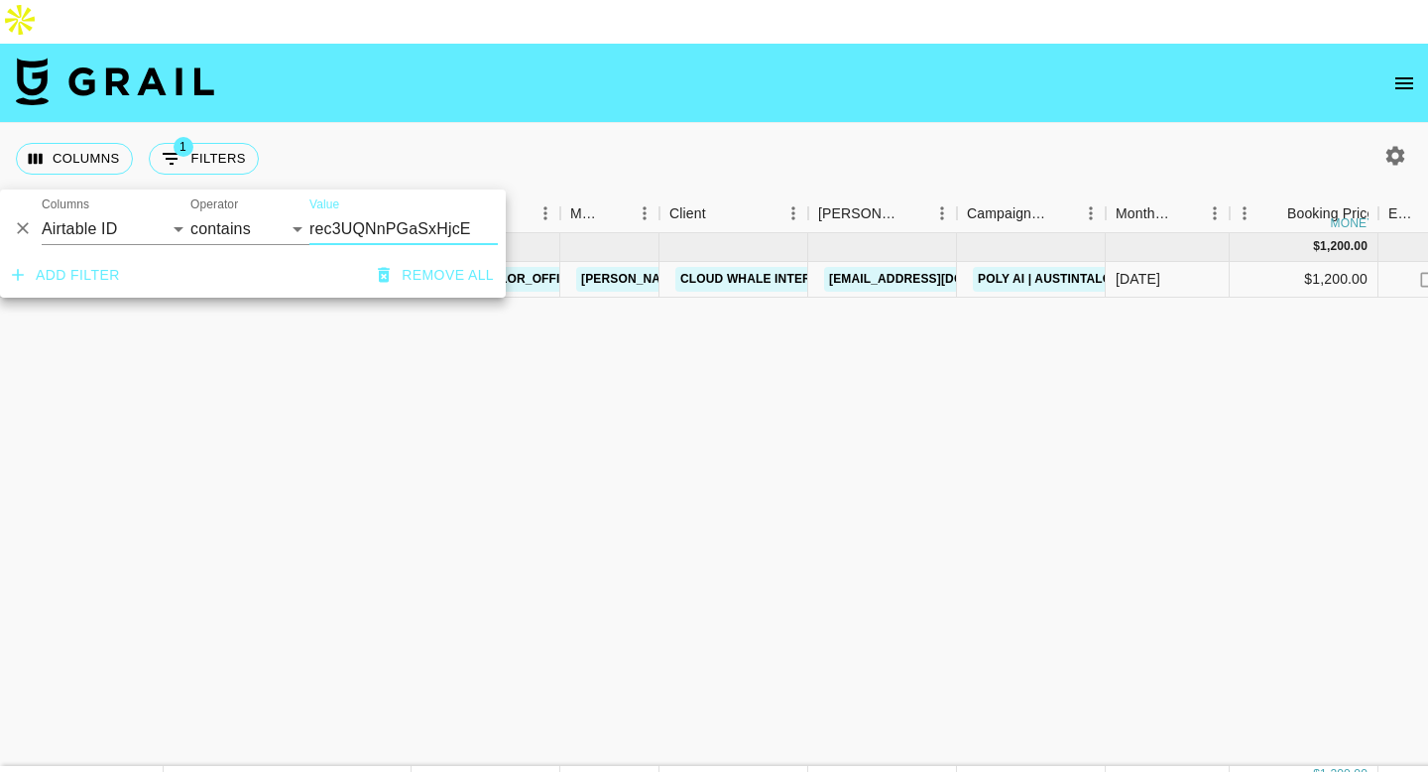
type input "rec3UQNnPGaSxHjcE"
click at [504, 131] on div "Columns 1 Filters + Booking" at bounding box center [714, 158] width 1428 height 71
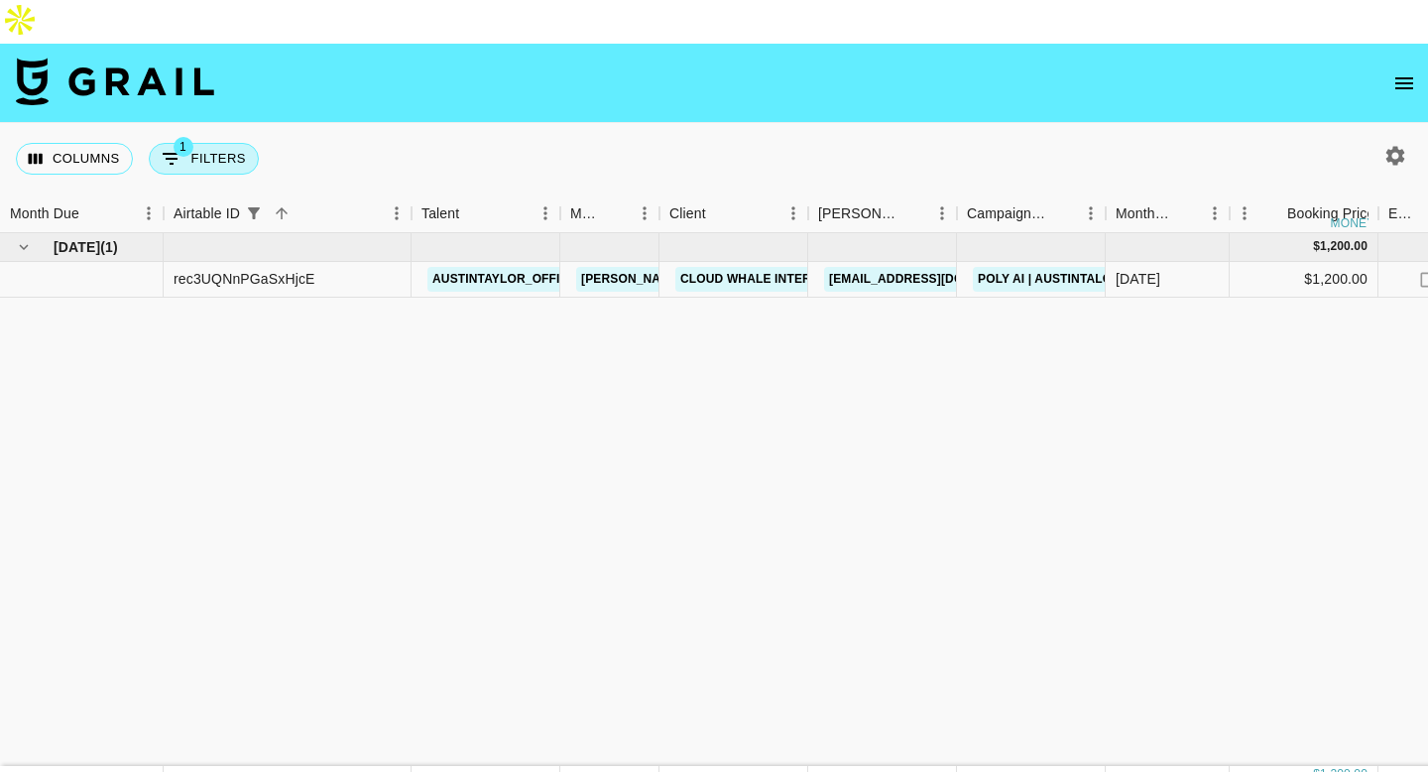
click at [219, 143] on button "1 Filters" at bounding box center [204, 159] width 110 height 32
select select "airtableId"
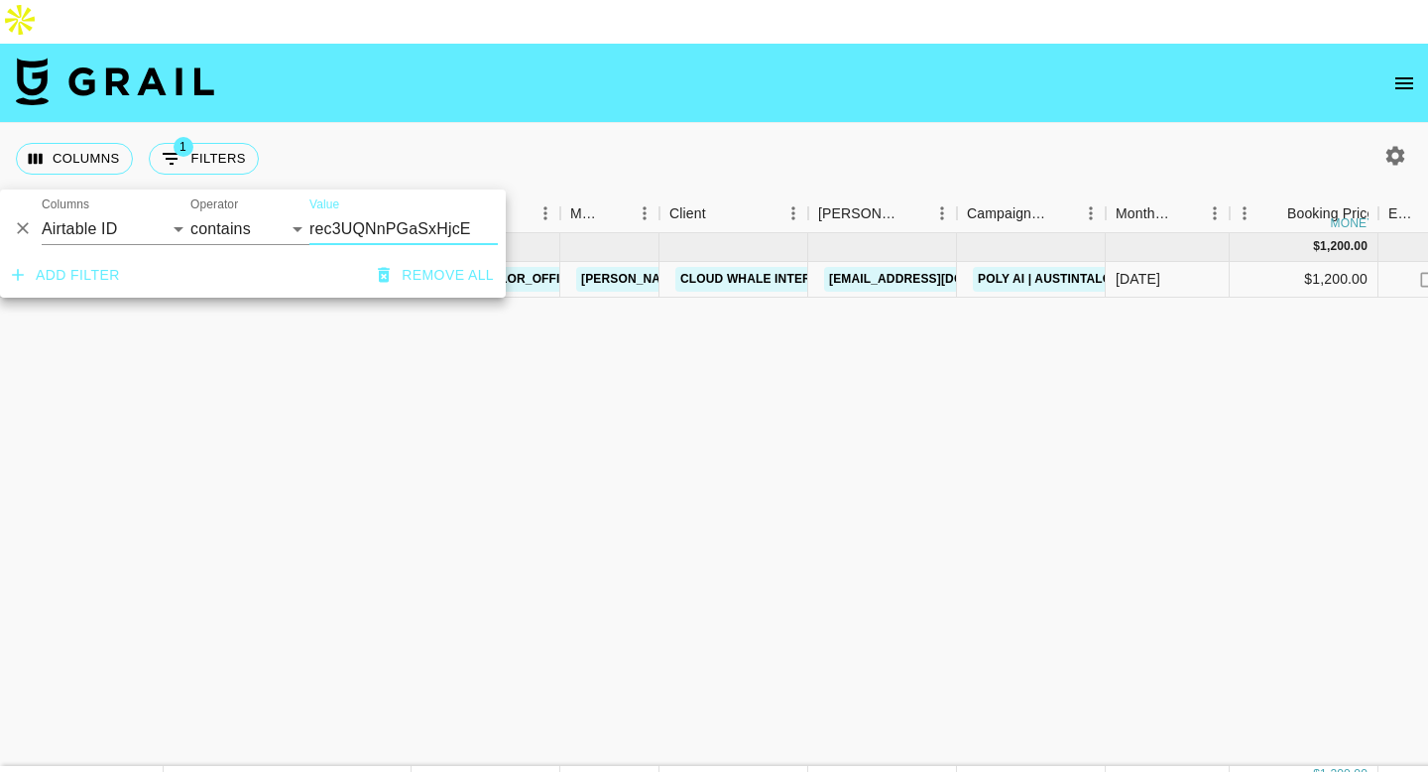
click at [393, 234] on input "rec3UQNnPGaSxHjcE" at bounding box center [403, 229] width 188 height 32
click at [414, 229] on input "rec3UQNnPGaSxHjcE" at bounding box center [403, 229] width 188 height 32
paste input "pEY1Nv8vRynPEx"
type input "recpEY1Nv8vRynPEx"
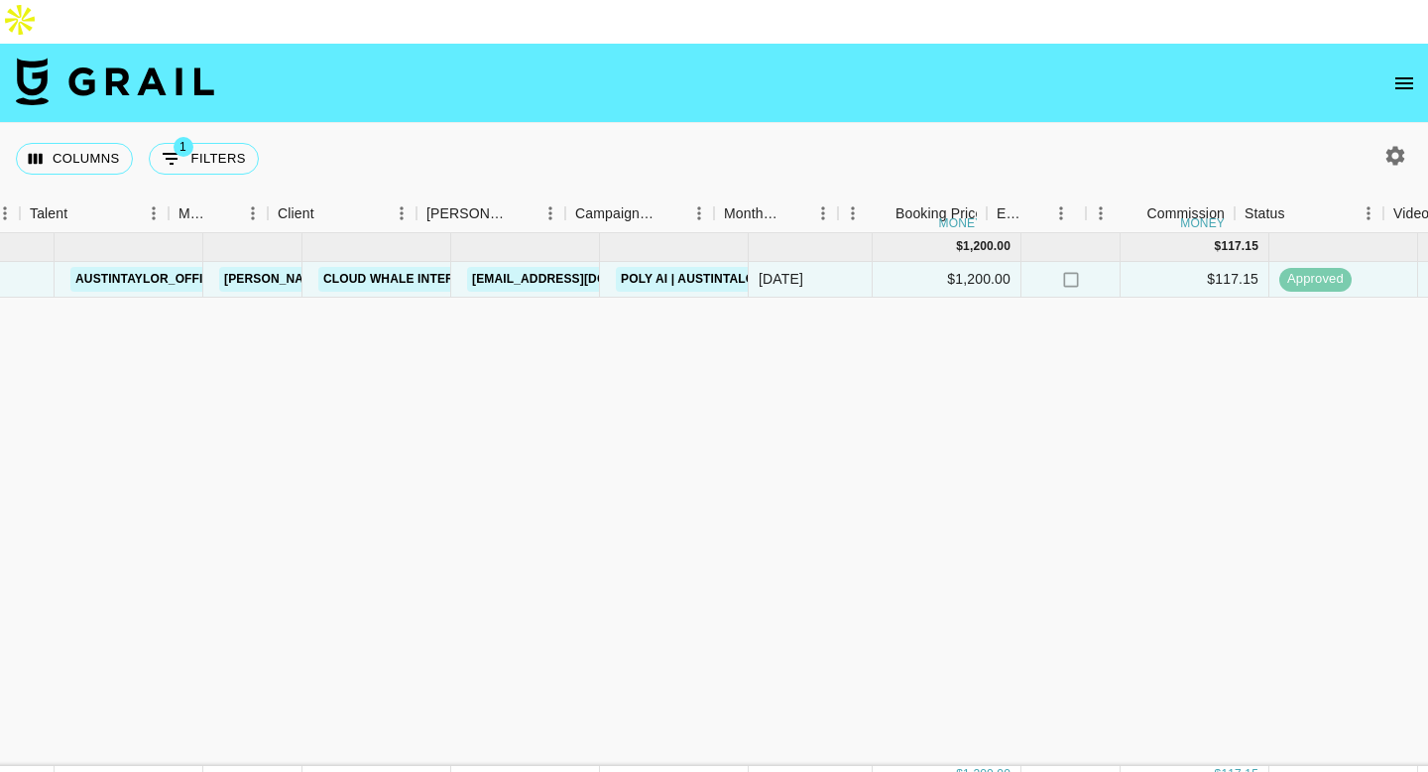
scroll to position [0, 452]
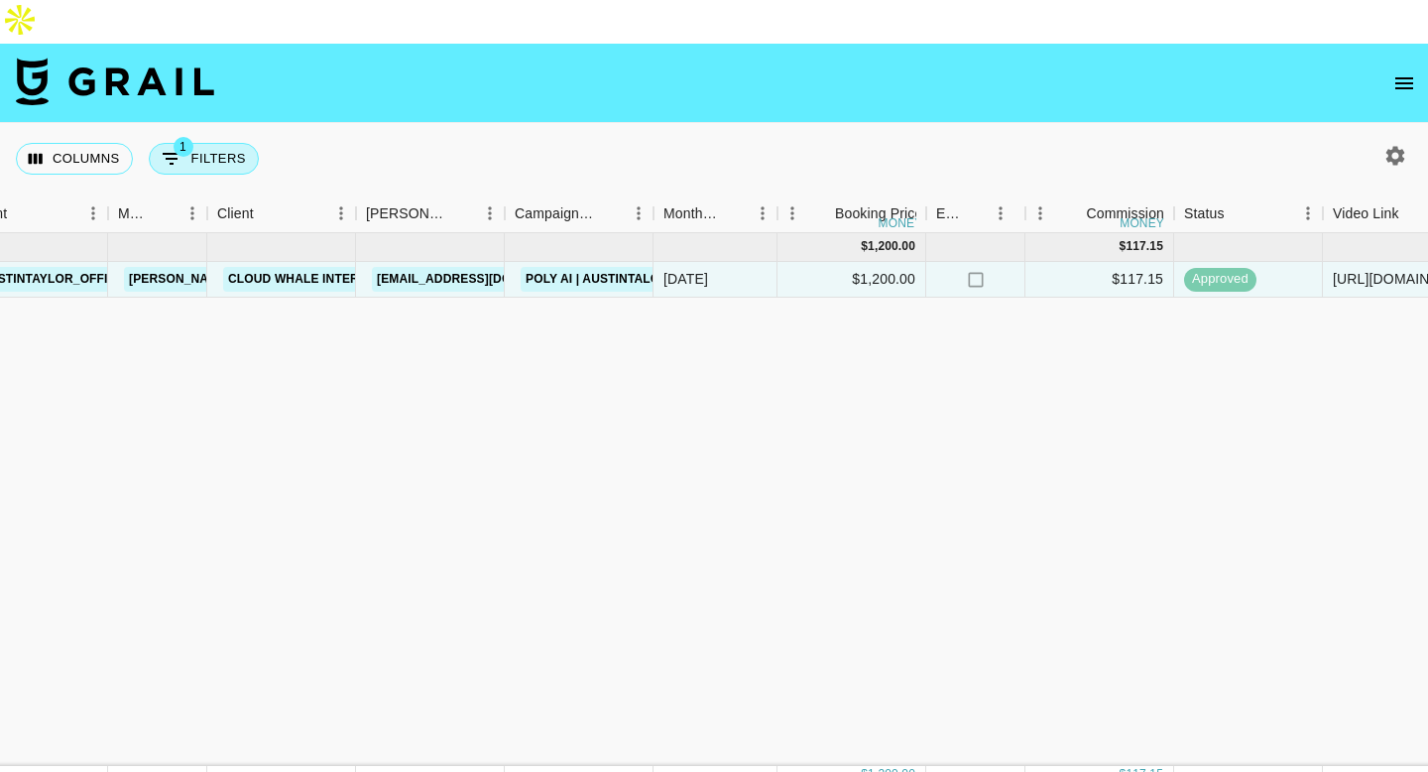
click at [228, 143] on button "1 Filters" at bounding box center [204, 159] width 110 height 32
select select "airtableId"
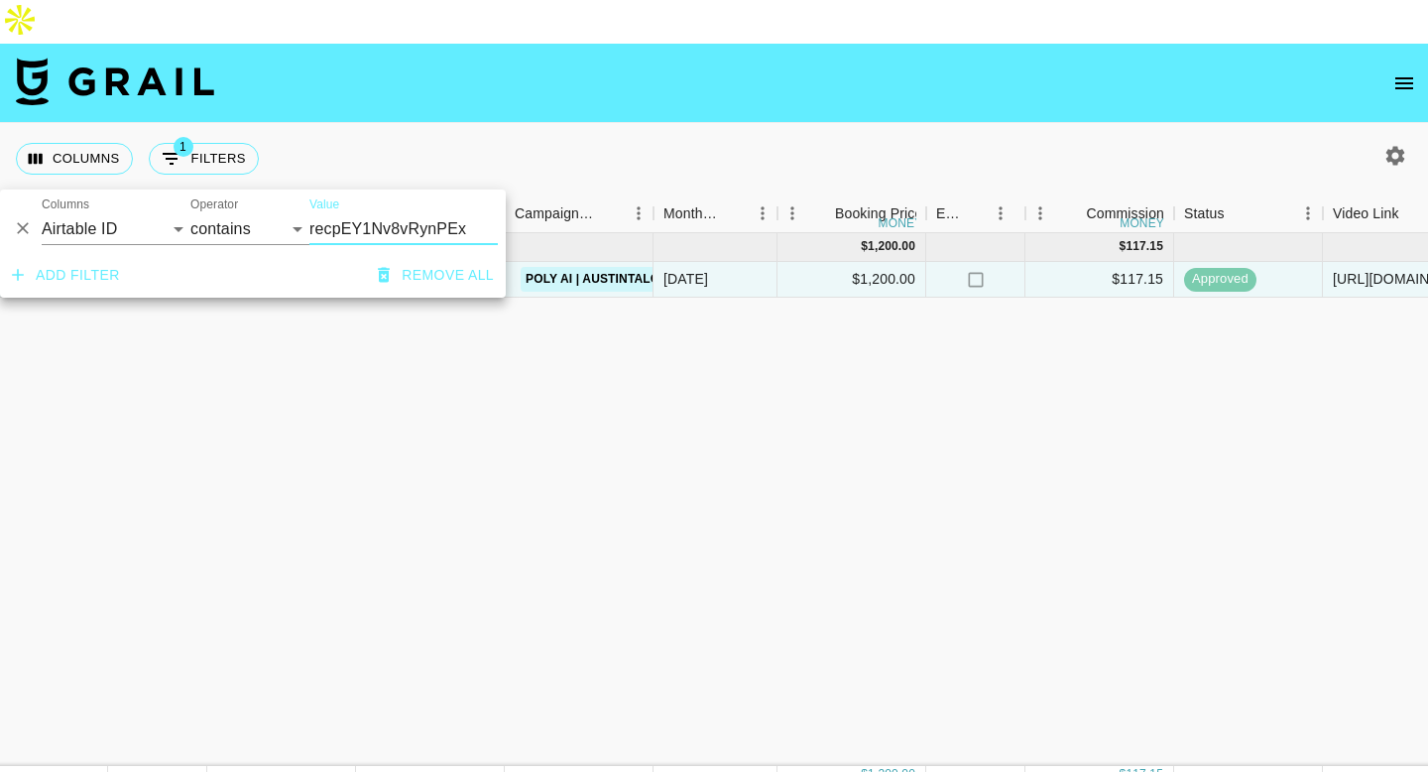
click at [433, 233] on input "recpEY1Nv8vRynPEx" at bounding box center [403, 229] width 188 height 32
click at [348, 225] on input "recpEY1Nv8vRynPEx" at bounding box center [403, 229] width 188 height 32
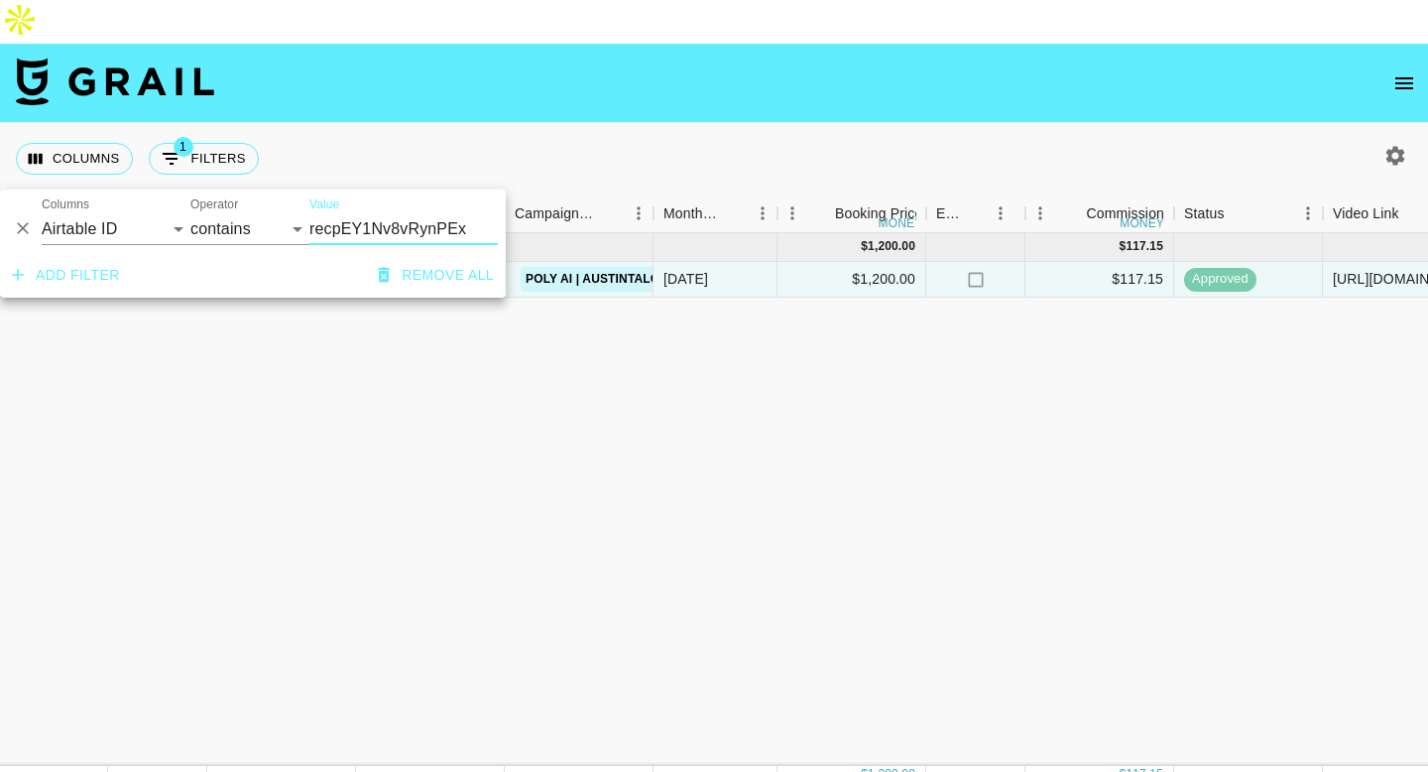
paste input "3UQNnPGaSxHjcE"
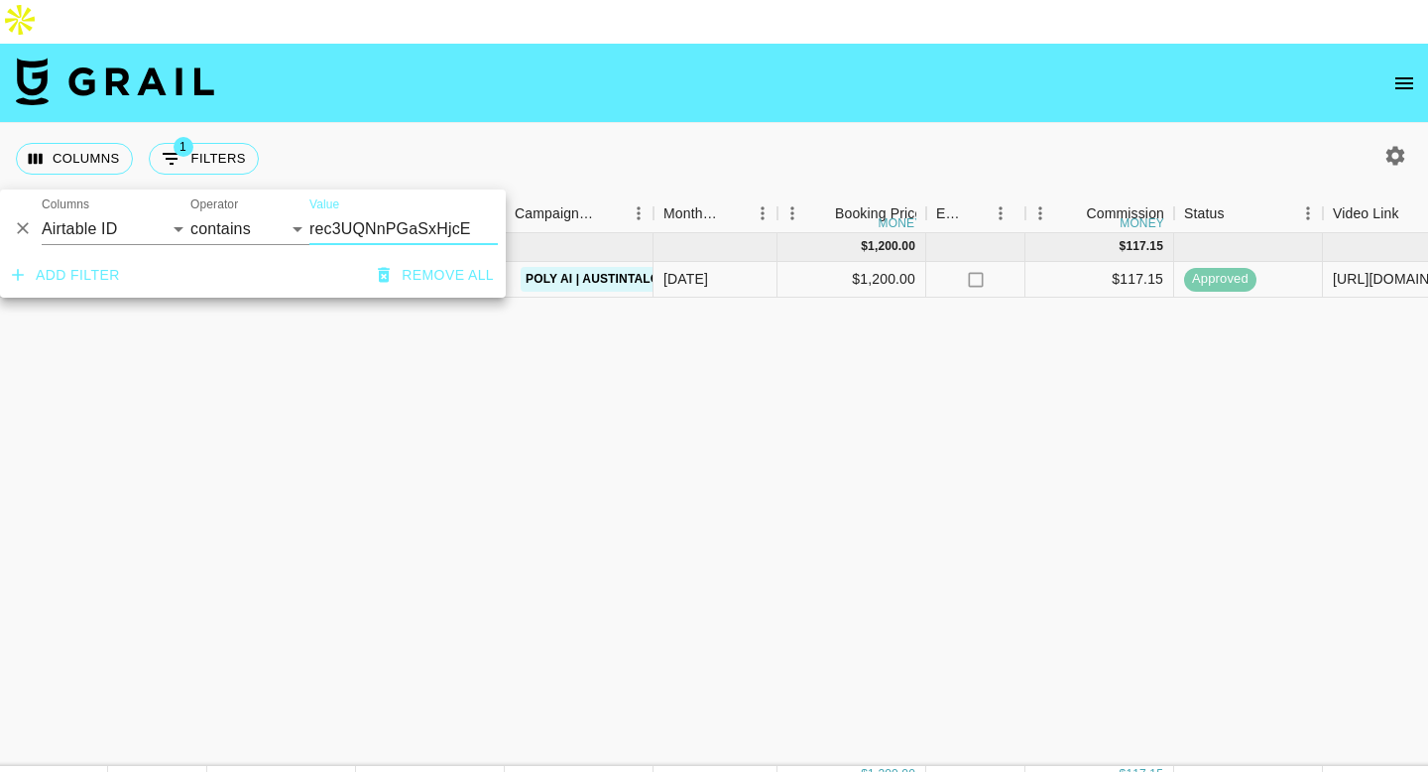
type input "rec3UQNnPGaSxHjcE"
click at [571, 325] on div "[DATE] ( 1 ) $ 1,200.00 $ 117.15 rec3UQNnPGaSxHjcE austintaylor_official [PERSO…" at bounding box center [1144, 499] width 3193 height 533
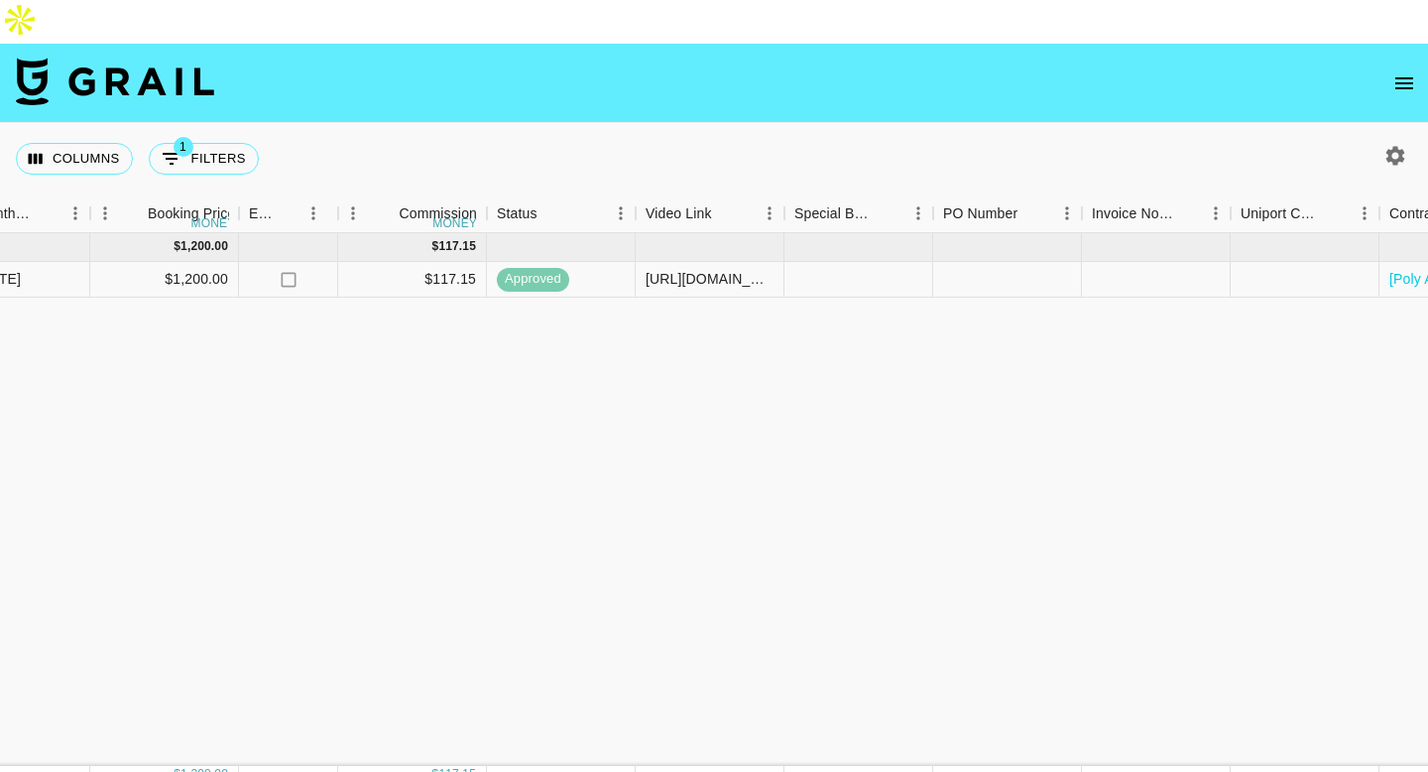
scroll to position [0, 0]
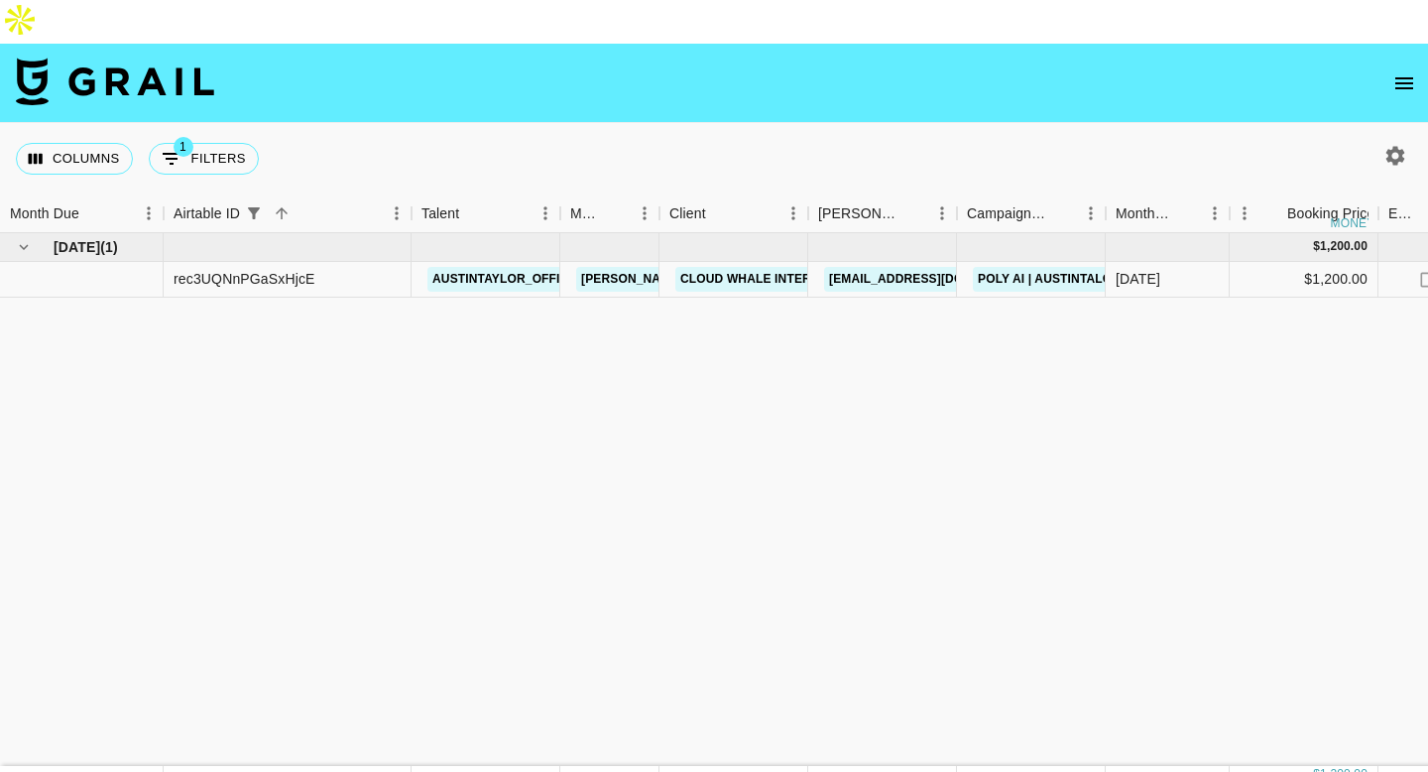
click at [216, 123] on div "Columns 1 Filters + Booking" at bounding box center [141, 158] width 251 height 71
click at [216, 143] on button "1 Filters" at bounding box center [204, 159] width 110 height 32
select select "airtableId"
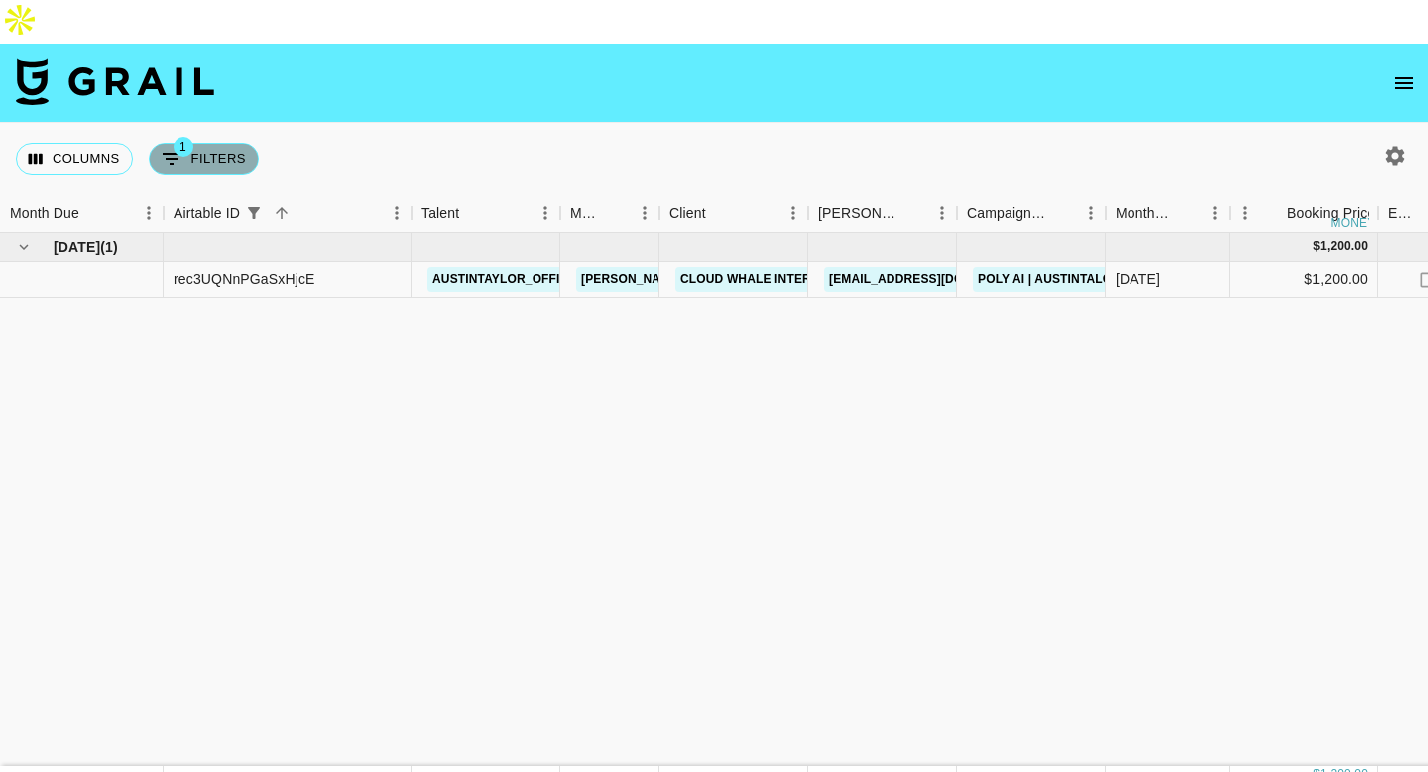
click at [214, 143] on button "1 Filters" at bounding box center [204, 159] width 110 height 32
select select "airtableId"
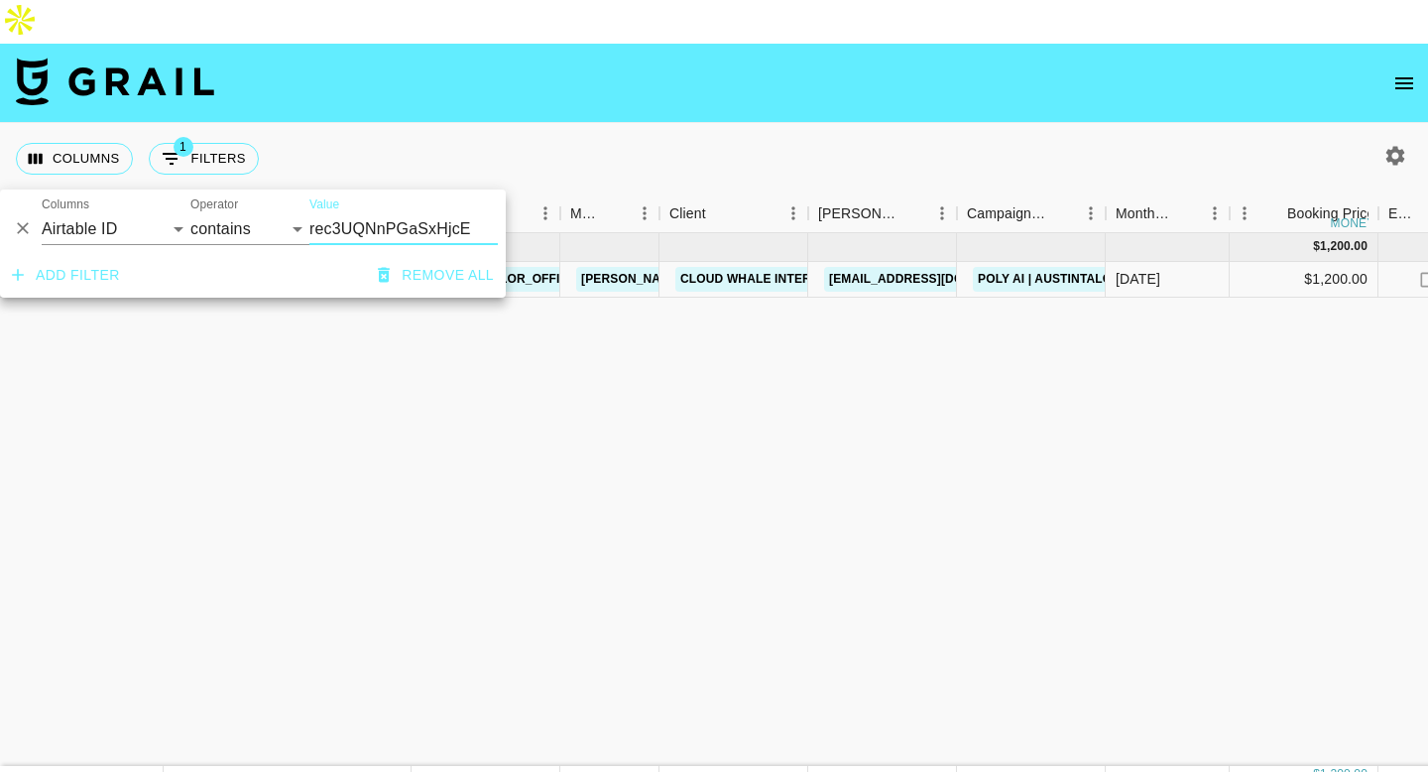
click at [388, 237] on input "rec3UQNnPGaSxHjcE" at bounding box center [403, 229] width 188 height 32
type input "recpEY1Nv8vRynPEx"
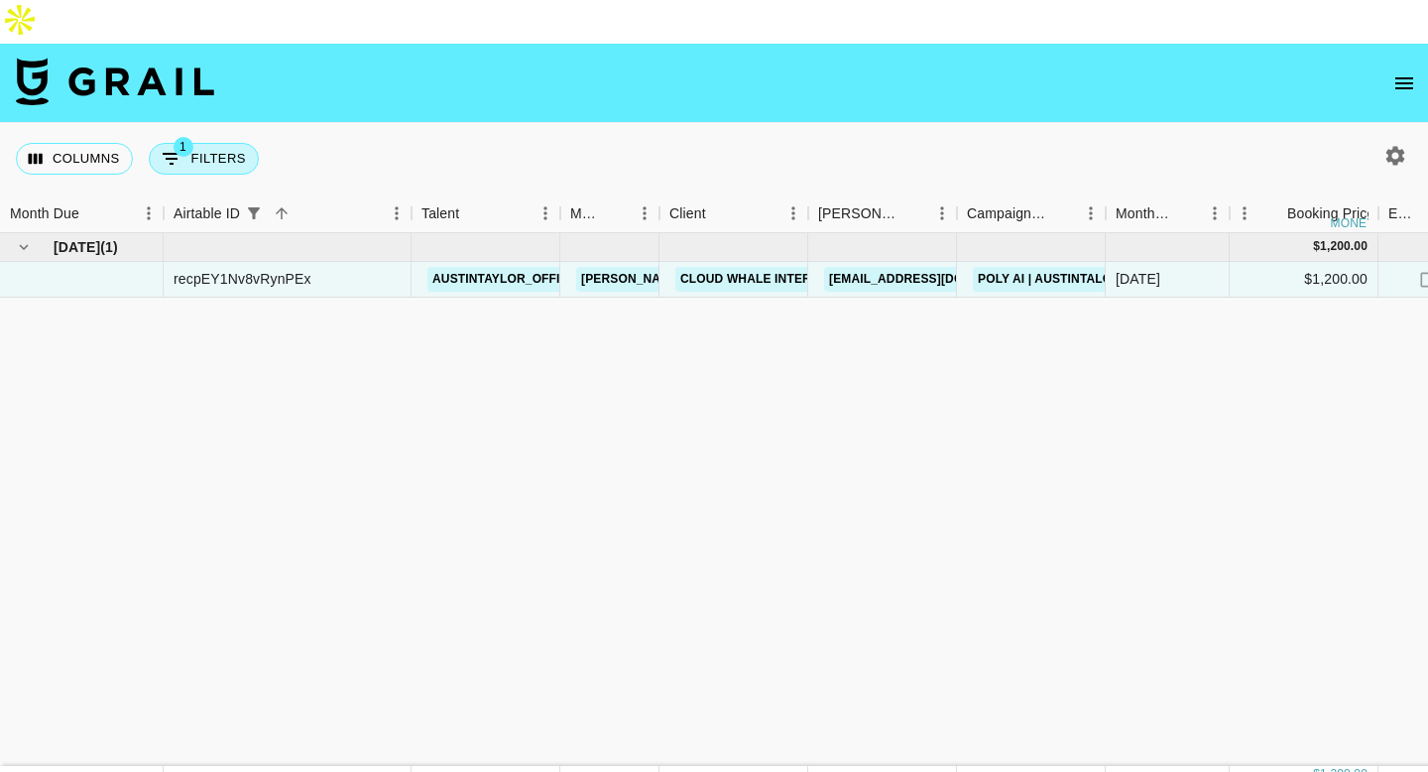
click at [199, 143] on button "1 Filters" at bounding box center [204, 159] width 110 height 32
select select "airtableId"
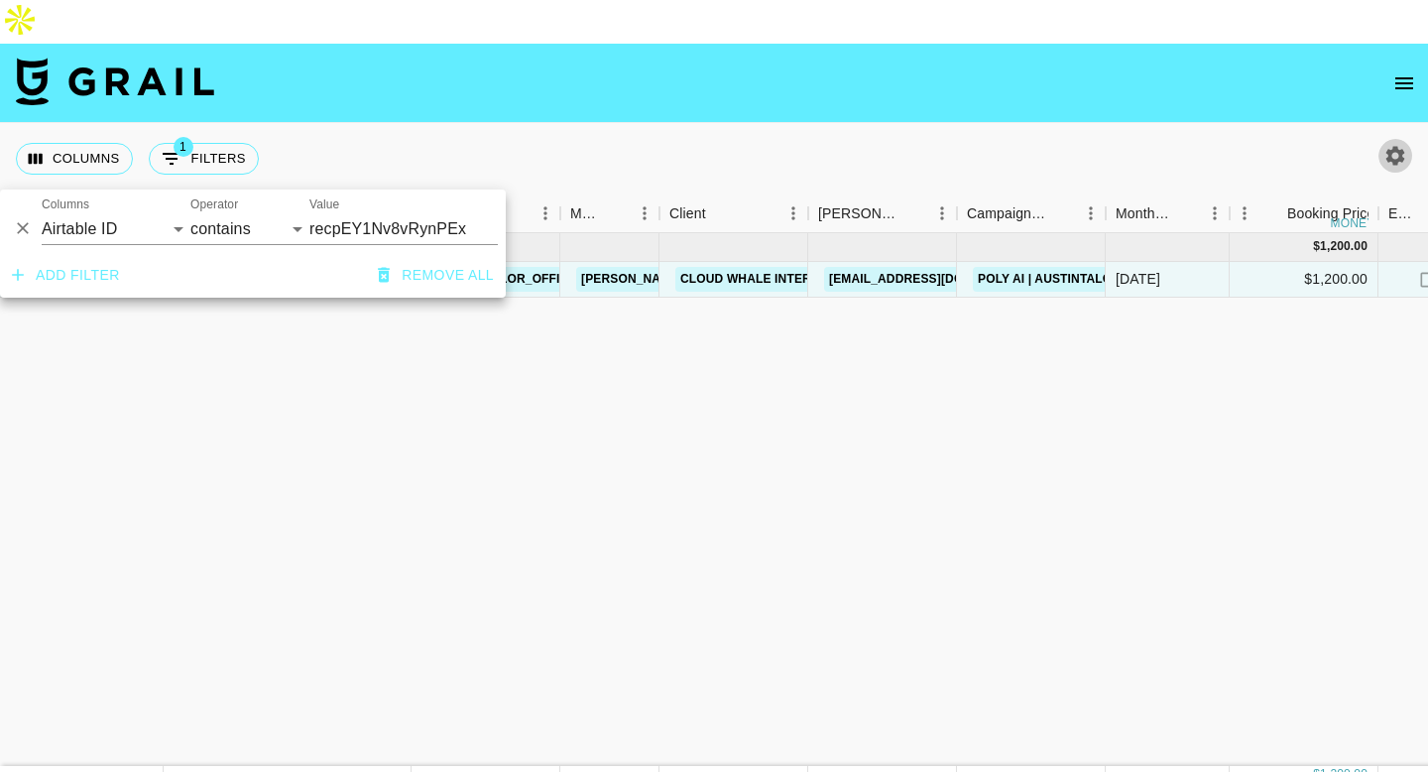
click at [1379, 139] on button "button" at bounding box center [1395, 156] width 34 height 34
select select "[DATE]"
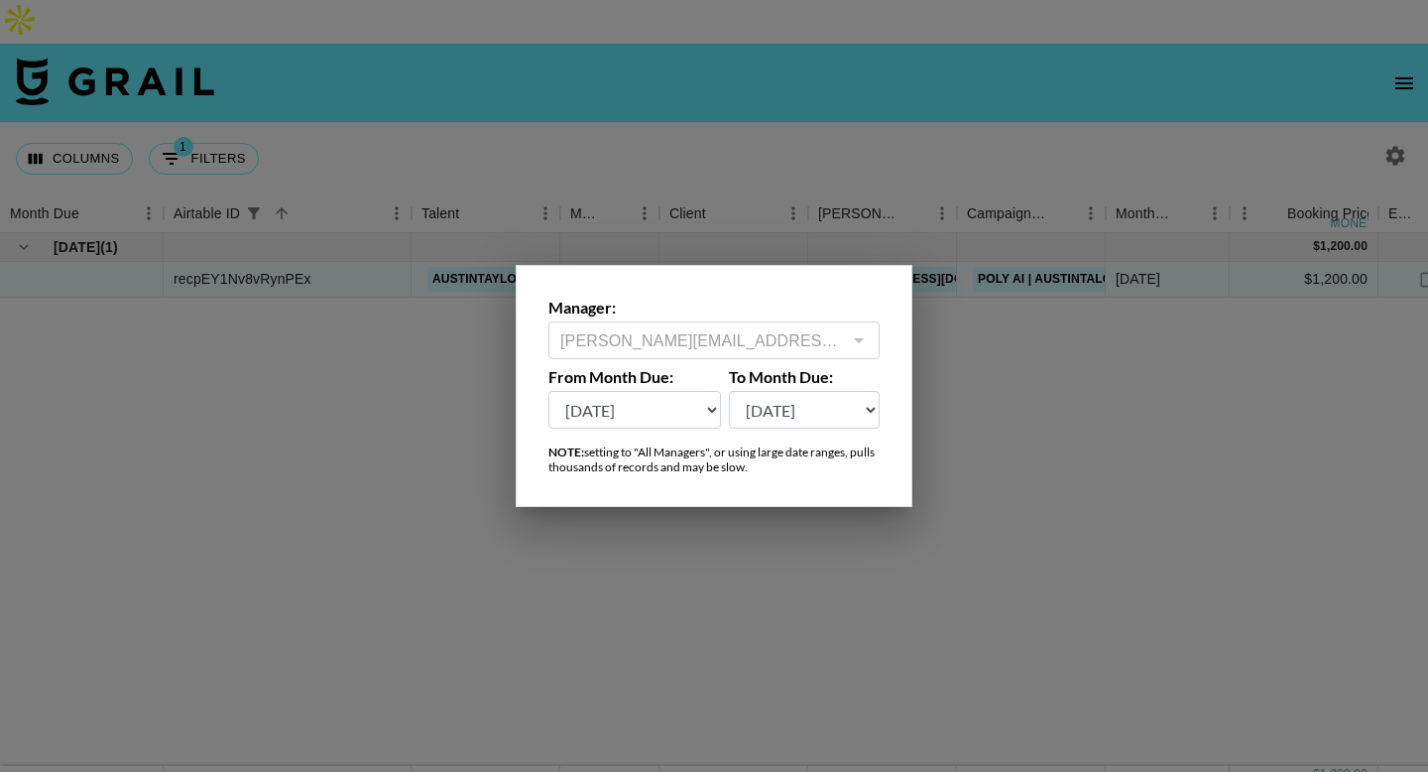
click at [780, 396] on select "[DATE] Aug '[DATE] Jun '[DATE] Apr '[DATE] Feb '[DATE] Dec '[DATE] Oct '[DATE] …" at bounding box center [805, 410] width 152 height 38
select select "[DATE]"
click at [729, 391] on select "[DATE] Aug '[DATE] Jun '[DATE] Apr '[DATE] Feb '[DATE] Dec '[DATE] Oct '[DATE] …" at bounding box center [805, 410] width 152 height 38
click at [684, 405] on select "[DATE] Aug '[DATE] Jun '[DATE] Apr '[DATE] Feb '[DATE] Dec '[DATE] Oct '[DATE] …" at bounding box center [634, 410] width 173 height 38
click at [548, 391] on select "[DATE] Aug '[DATE] Jun '[DATE] Apr '[DATE] Feb '[DATE] Dec '[DATE] Oct '[DATE] …" at bounding box center [634, 410] width 173 height 38
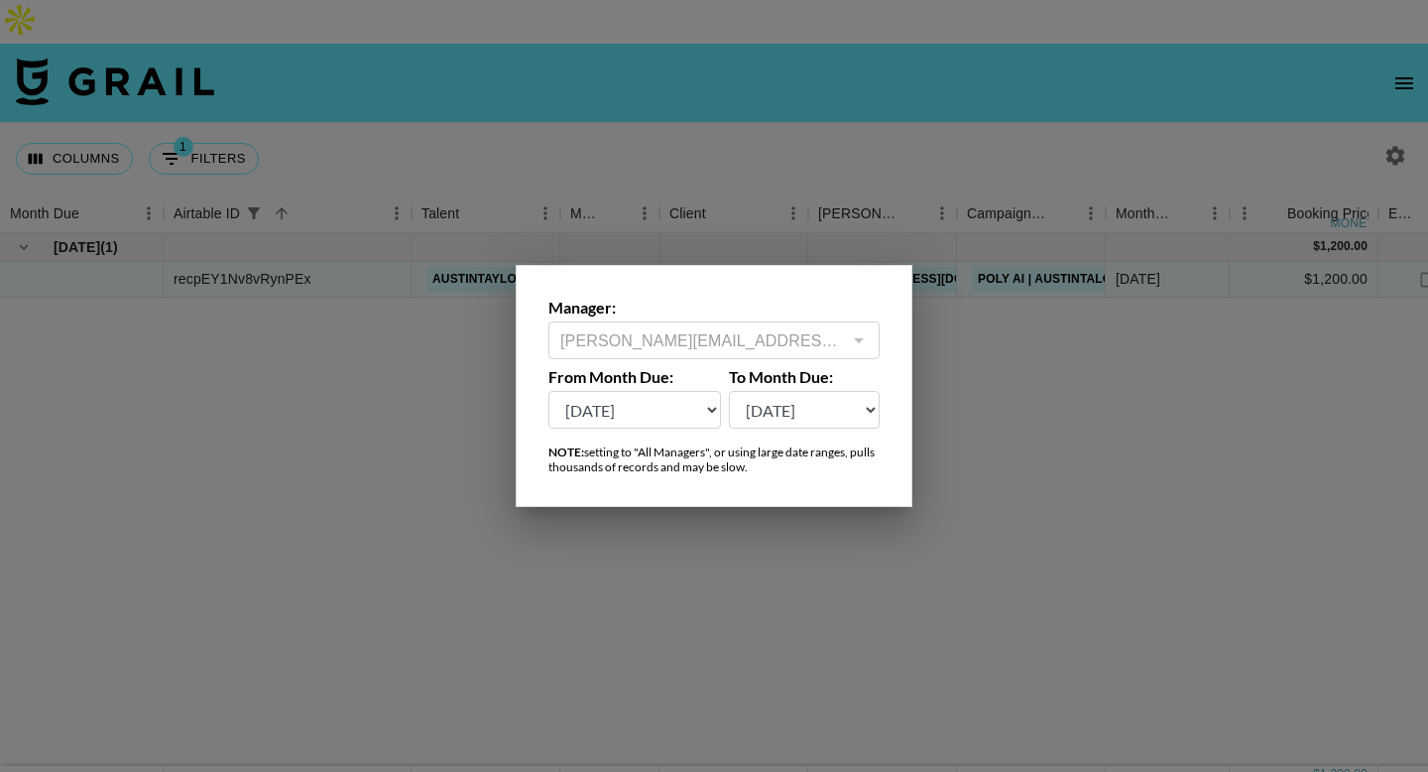
click at [416, 419] on div at bounding box center [714, 386] width 1428 height 772
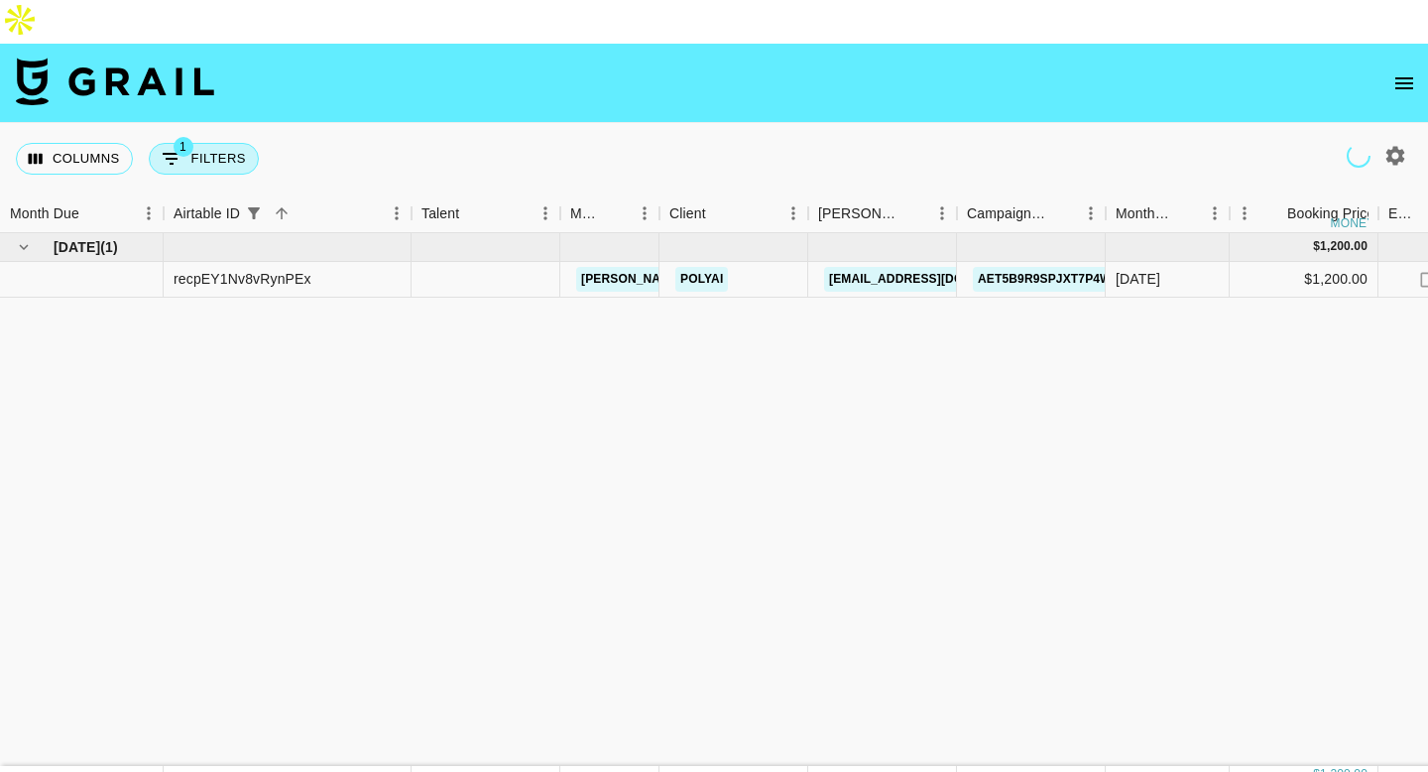
click at [229, 143] on button "1 Filters" at bounding box center [204, 159] width 110 height 32
select select "airtableId"
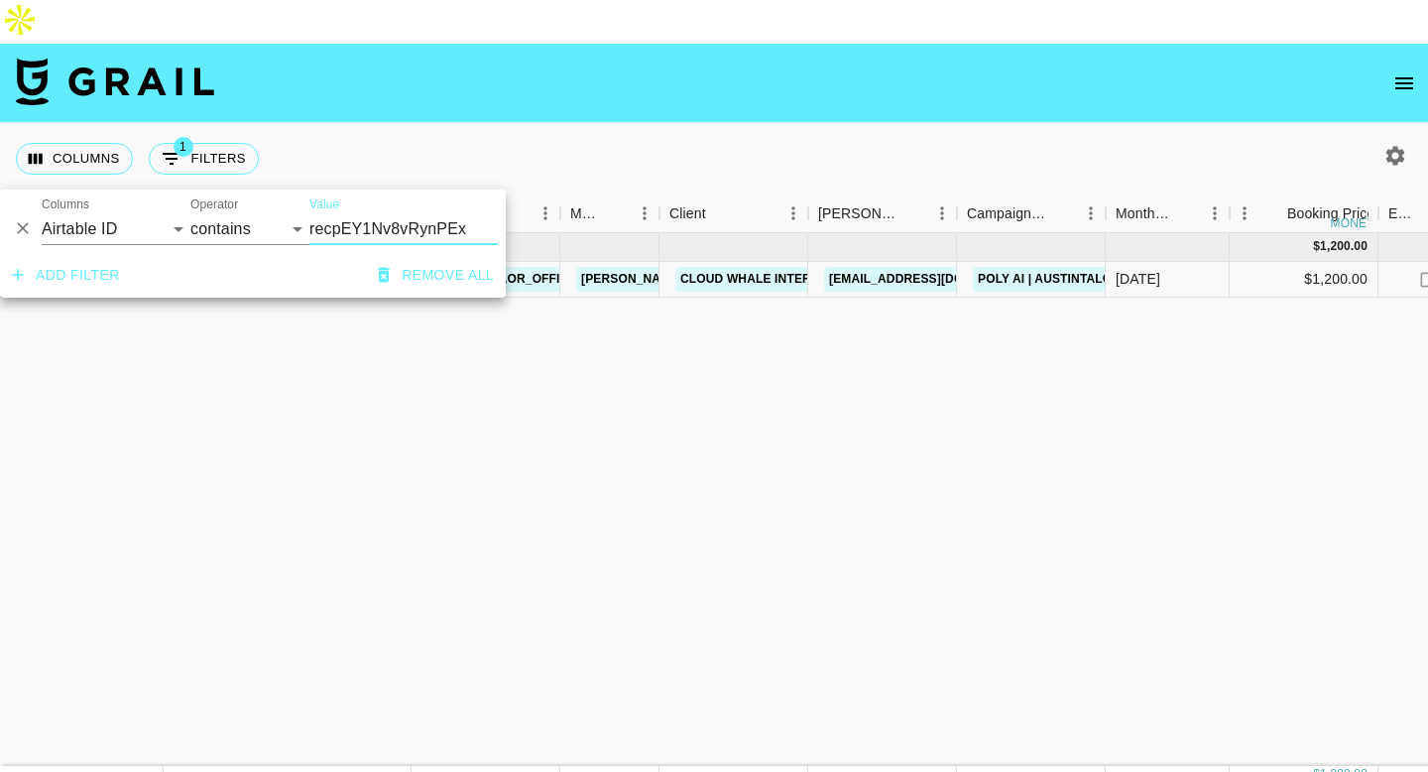
click at [19, 233] on icon "Delete" at bounding box center [23, 228] width 20 height 20
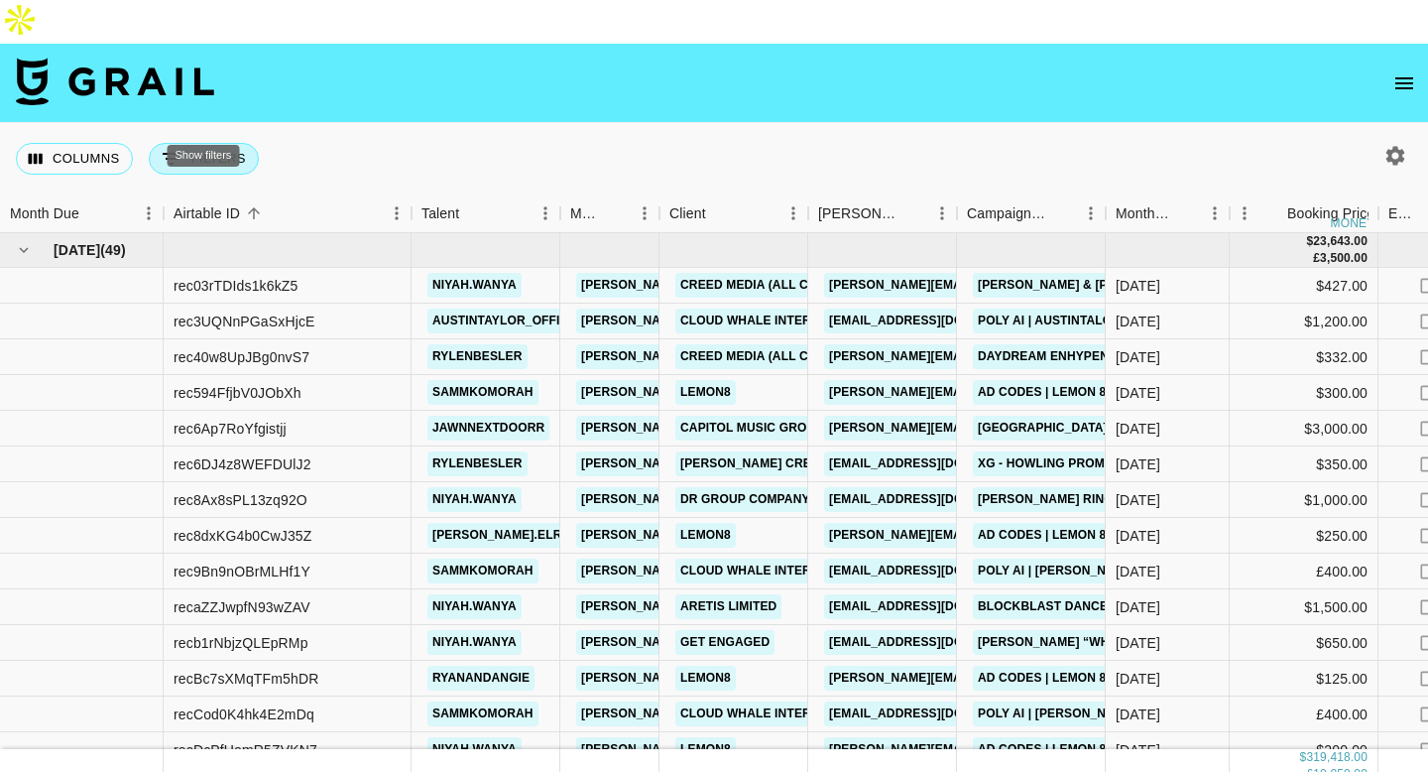
click at [190, 143] on button "0 Filters" at bounding box center [204, 159] width 110 height 32
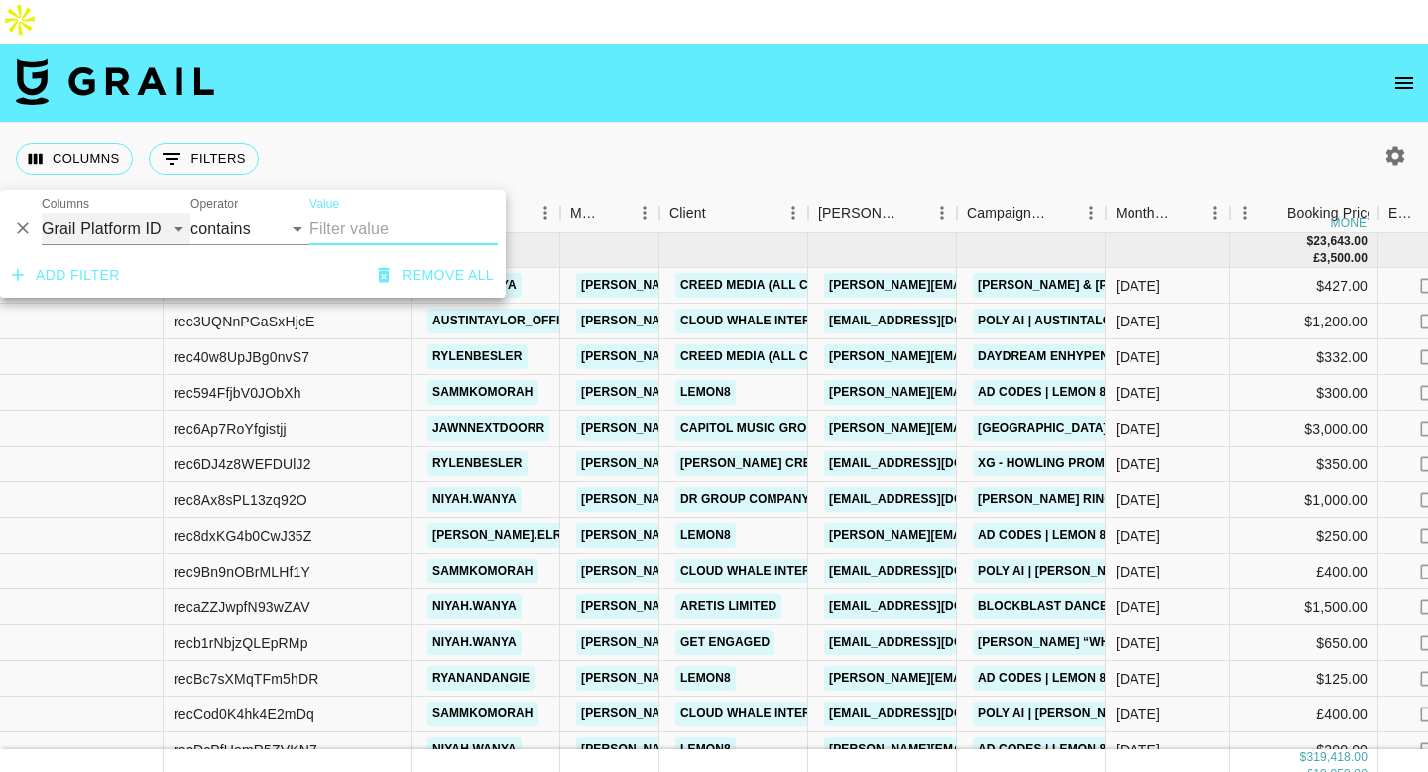
click at [105, 224] on select "Grail Platform ID Airtable ID Talent Manager Client [PERSON_NAME] Campaign (Typ…" at bounding box center [116, 229] width 149 height 32
select select "talentName"
click at [42, 213] on select "Grail Platform ID Airtable ID Talent Manager Client [PERSON_NAME] Campaign (Typ…" at bounding box center [116, 229] width 149 height 32
click at [373, 233] on input "Value" at bounding box center [403, 229] width 188 height 32
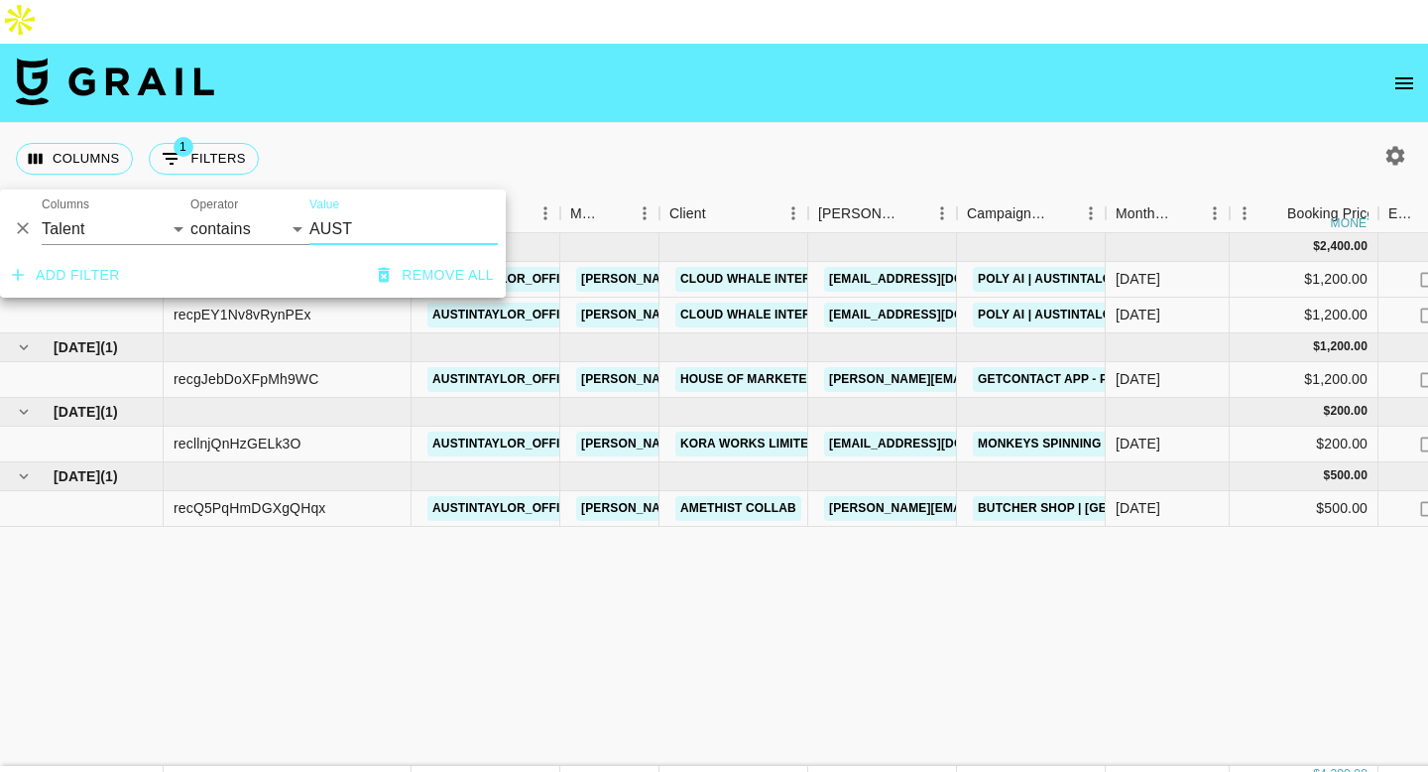
type input "AUST"
click at [593, 135] on div "Columns 1 Filters + Booking" at bounding box center [714, 158] width 1428 height 71
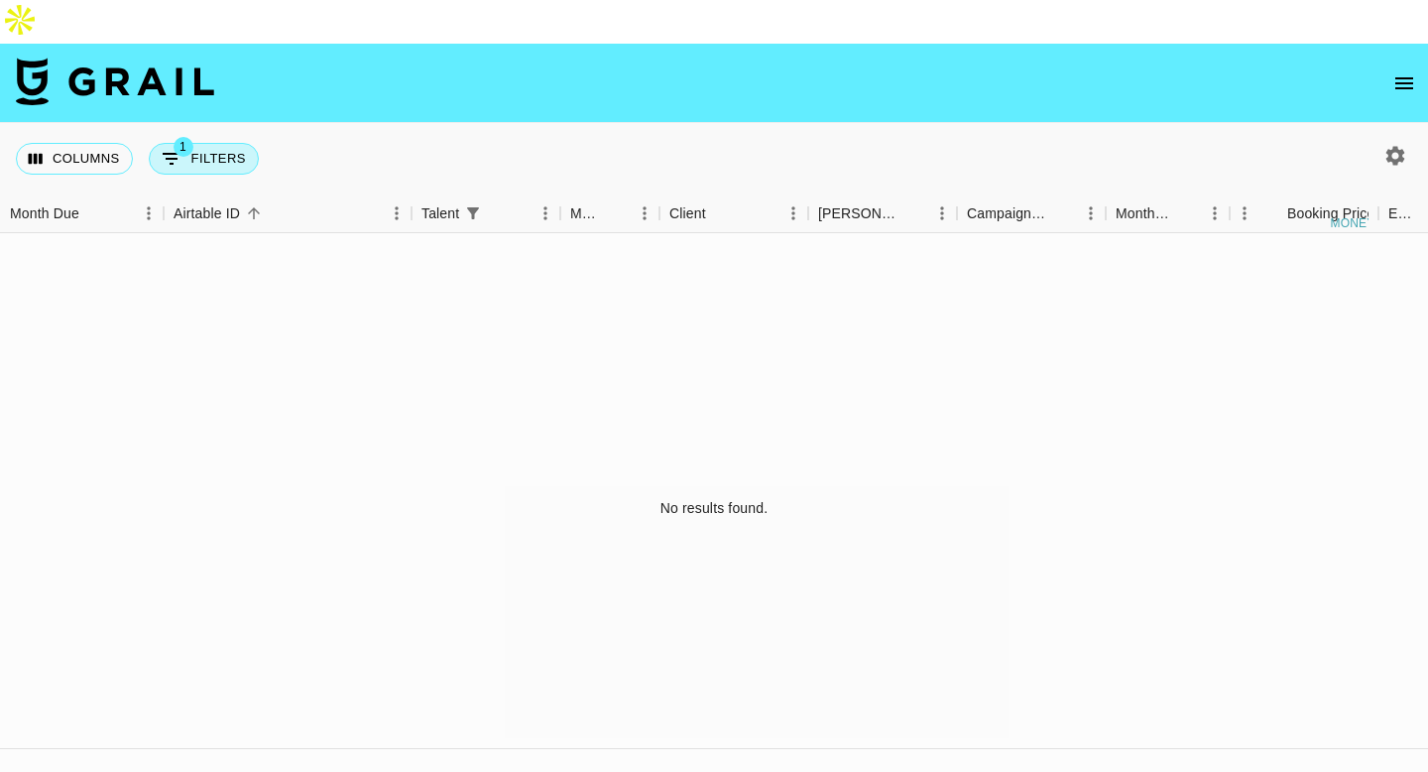
click at [202, 143] on button "1 Filters" at bounding box center [204, 159] width 110 height 32
select select "talentName"
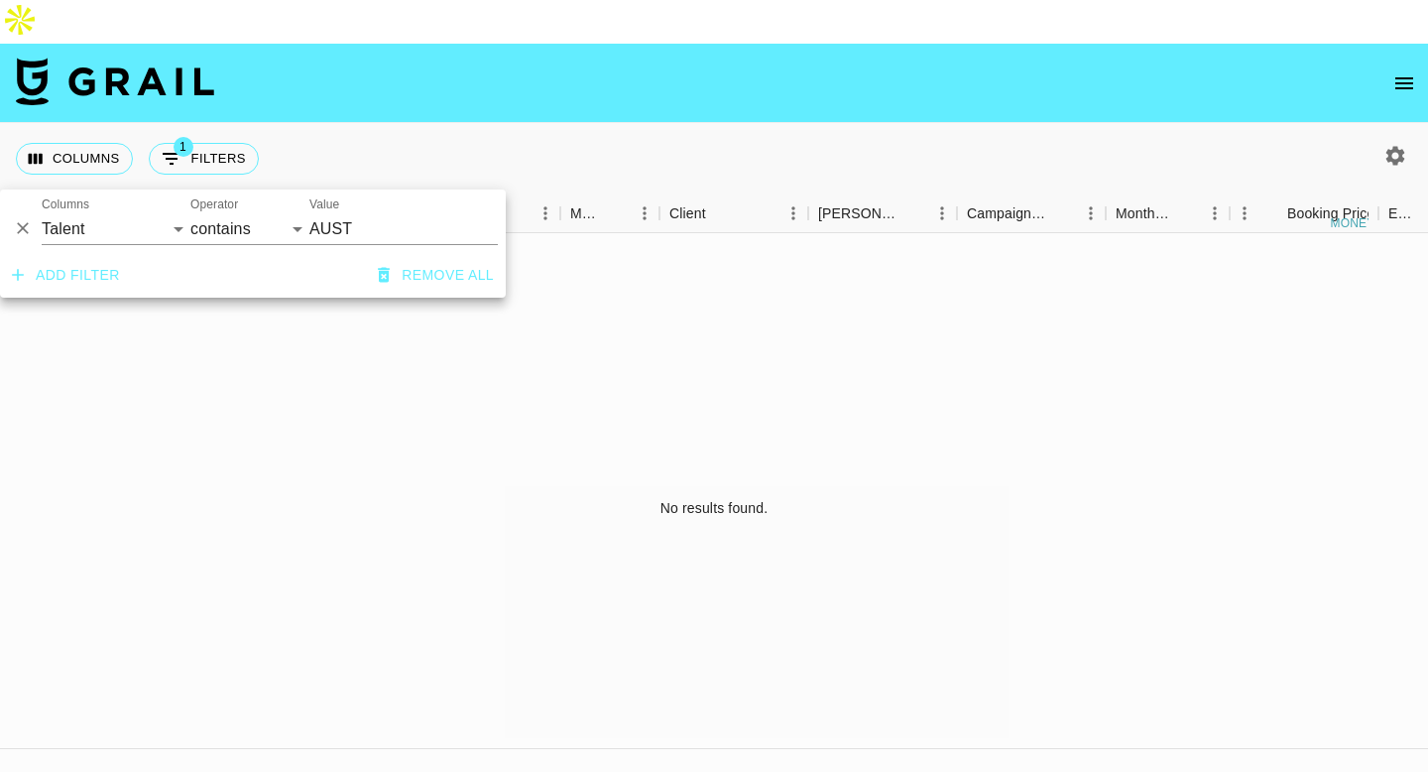
click at [1032, 123] on div "Columns 1 Filters + Booking" at bounding box center [714, 158] width 1428 height 71
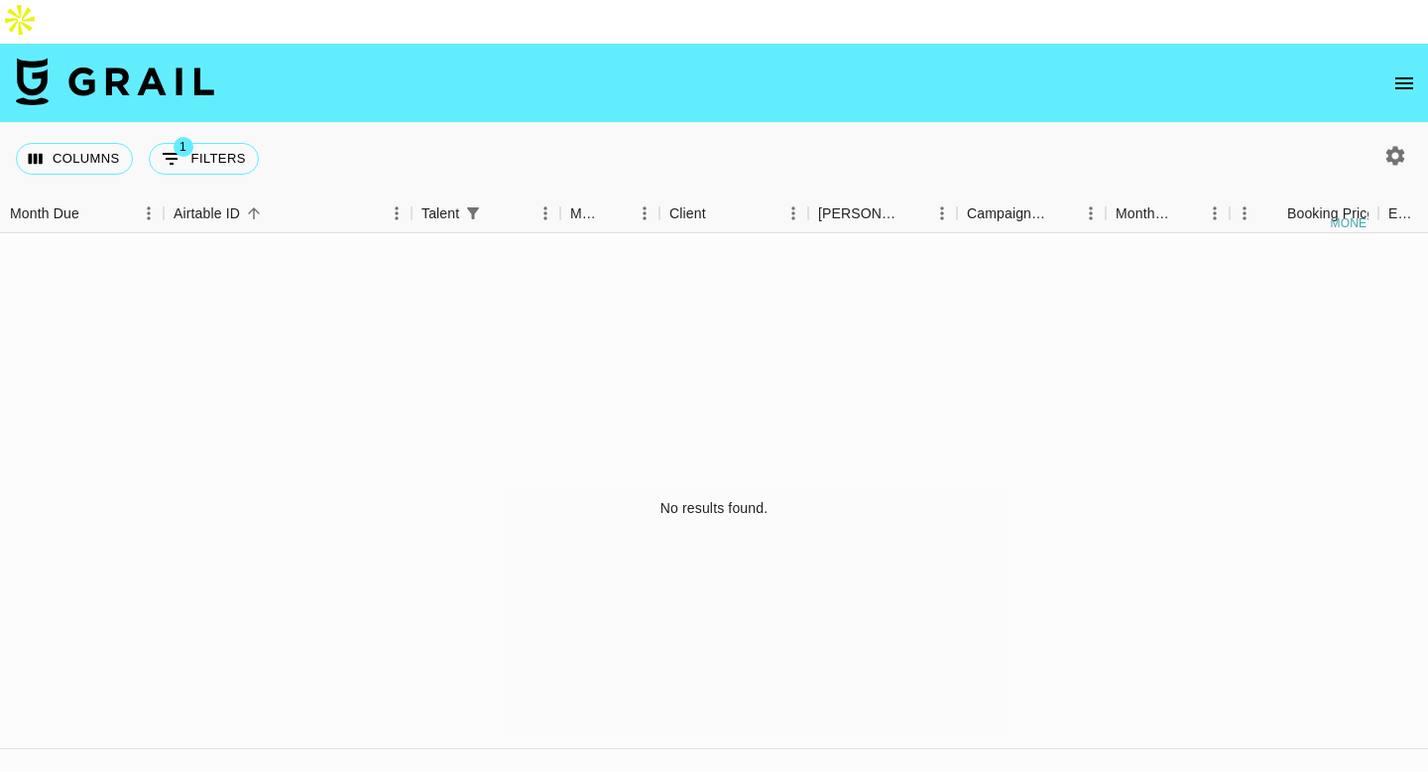
click at [1388, 146] on icon "button" at bounding box center [1395, 155] width 19 height 19
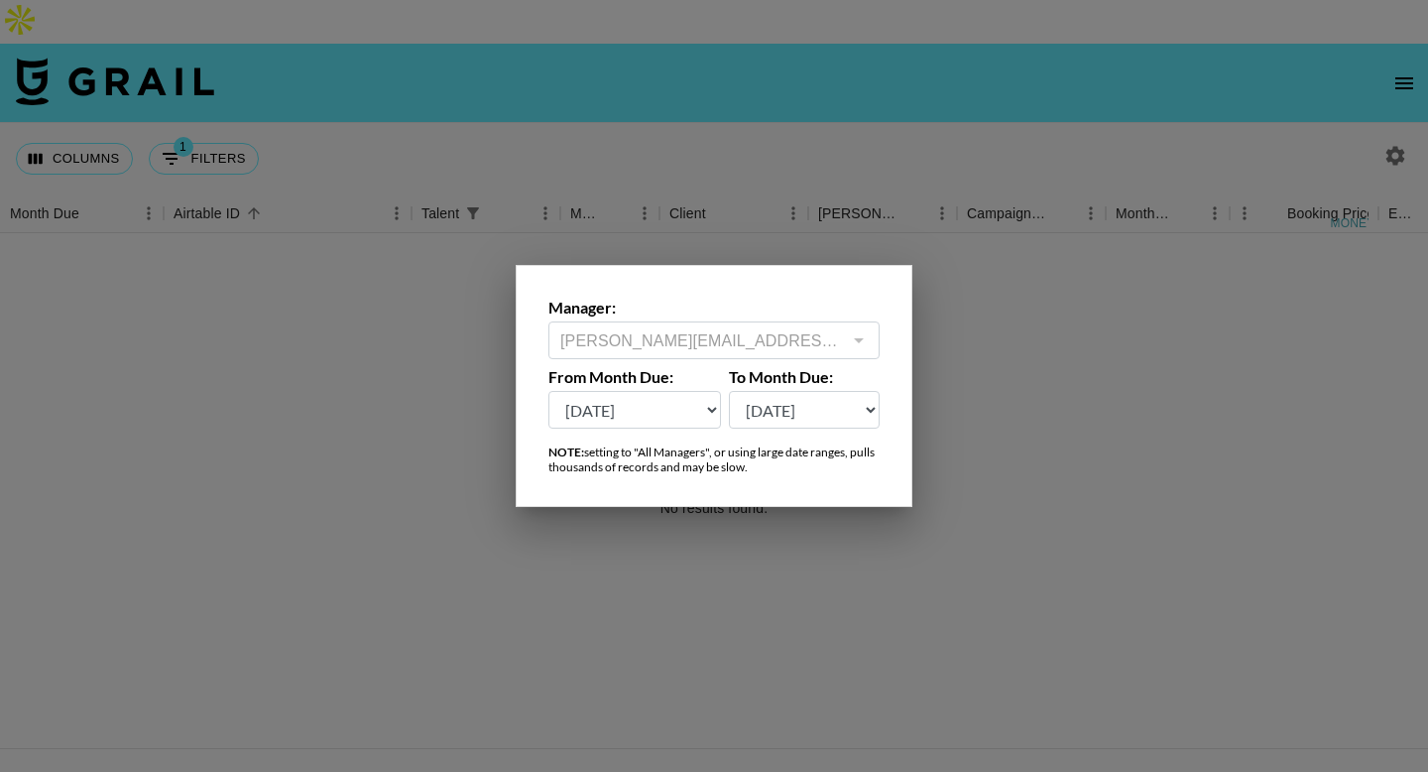
click at [640, 416] on select "[DATE] Aug '[DATE] Jun '[DATE] Apr '[DATE] Feb '[DATE] Dec '[DATE] Oct '[DATE] …" at bounding box center [634, 410] width 173 height 38
select select "[DATE]"
click at [548, 391] on select "[DATE] Aug '[DATE] Jun '[DATE] Apr '[DATE] Feb '[DATE] Dec '[DATE] Oct '[DATE] …" at bounding box center [634, 410] width 173 height 38
click at [836, 79] on div at bounding box center [714, 386] width 1428 height 772
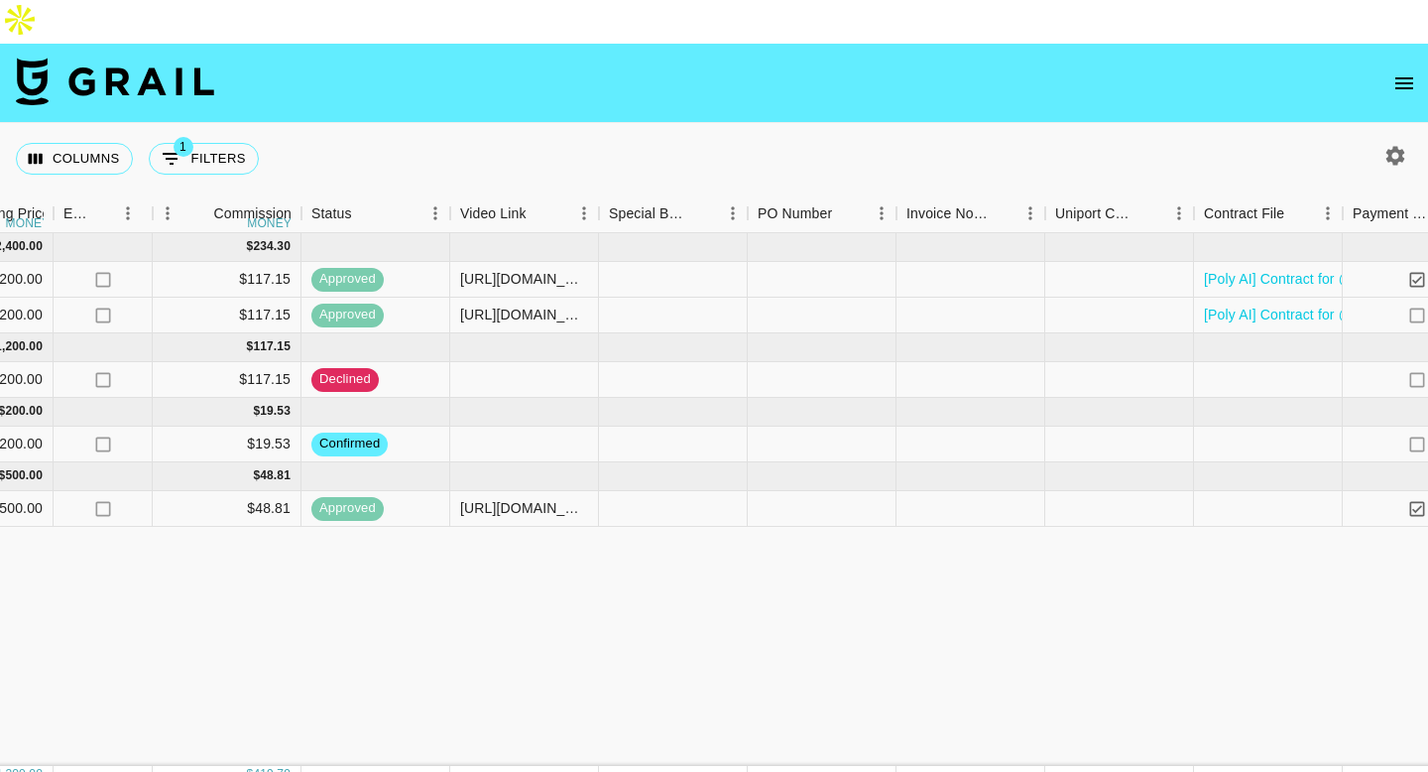
scroll to position [0, 1765]
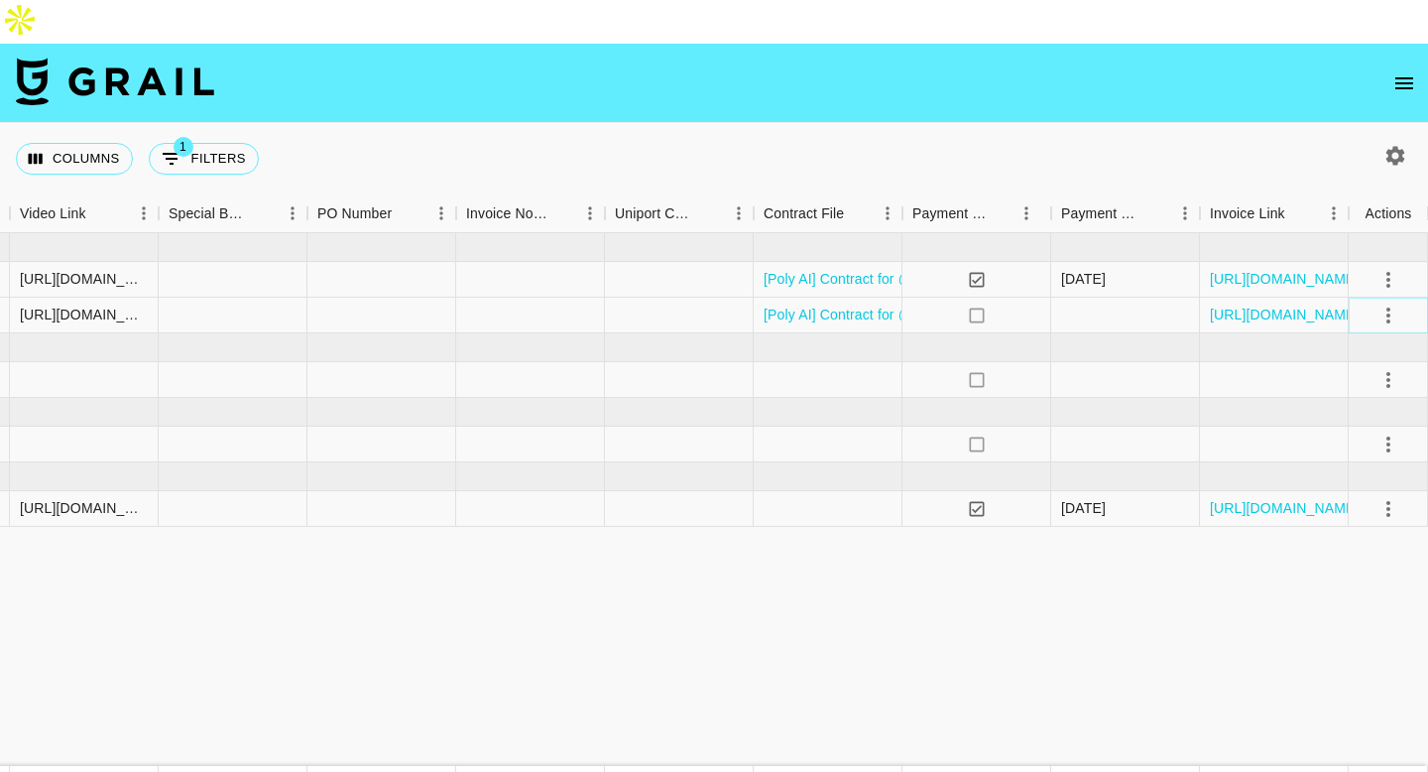
click at [1384, 303] on icon "select merge strategy" at bounding box center [1388, 315] width 24 height 24
click at [1341, 421] on li "Cancel" at bounding box center [1363, 422] width 129 height 36
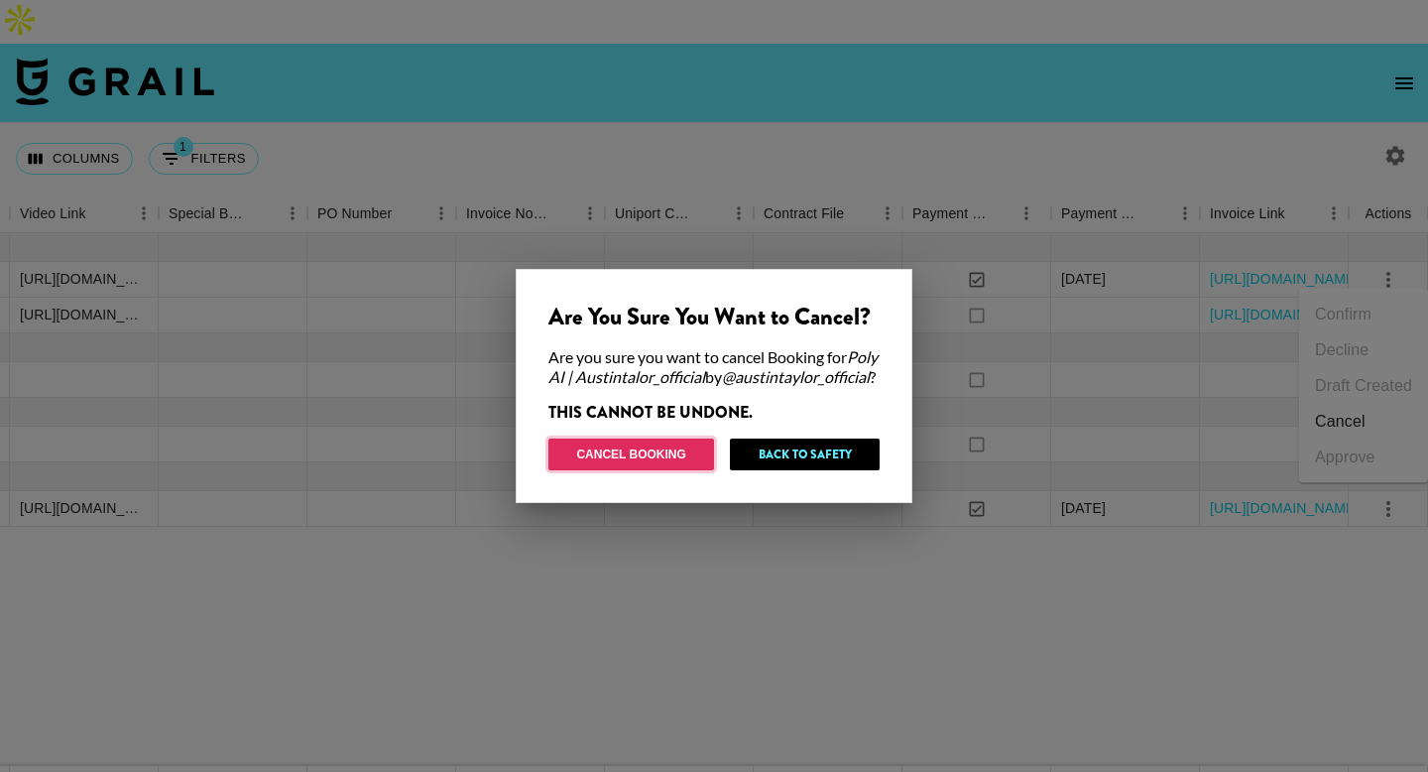
click at [623, 470] on button "Cancel Booking" at bounding box center [631, 454] width 166 height 32
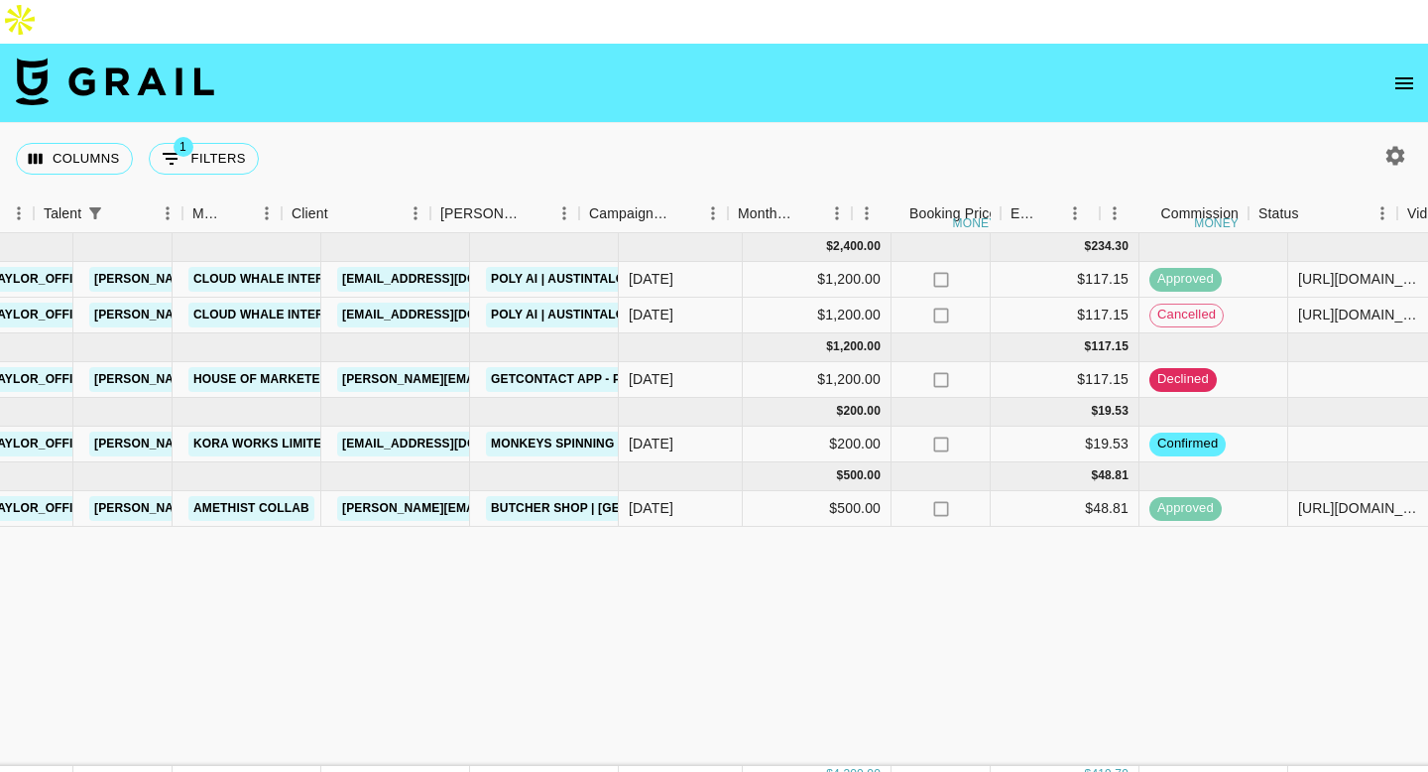
scroll to position [0, 590]
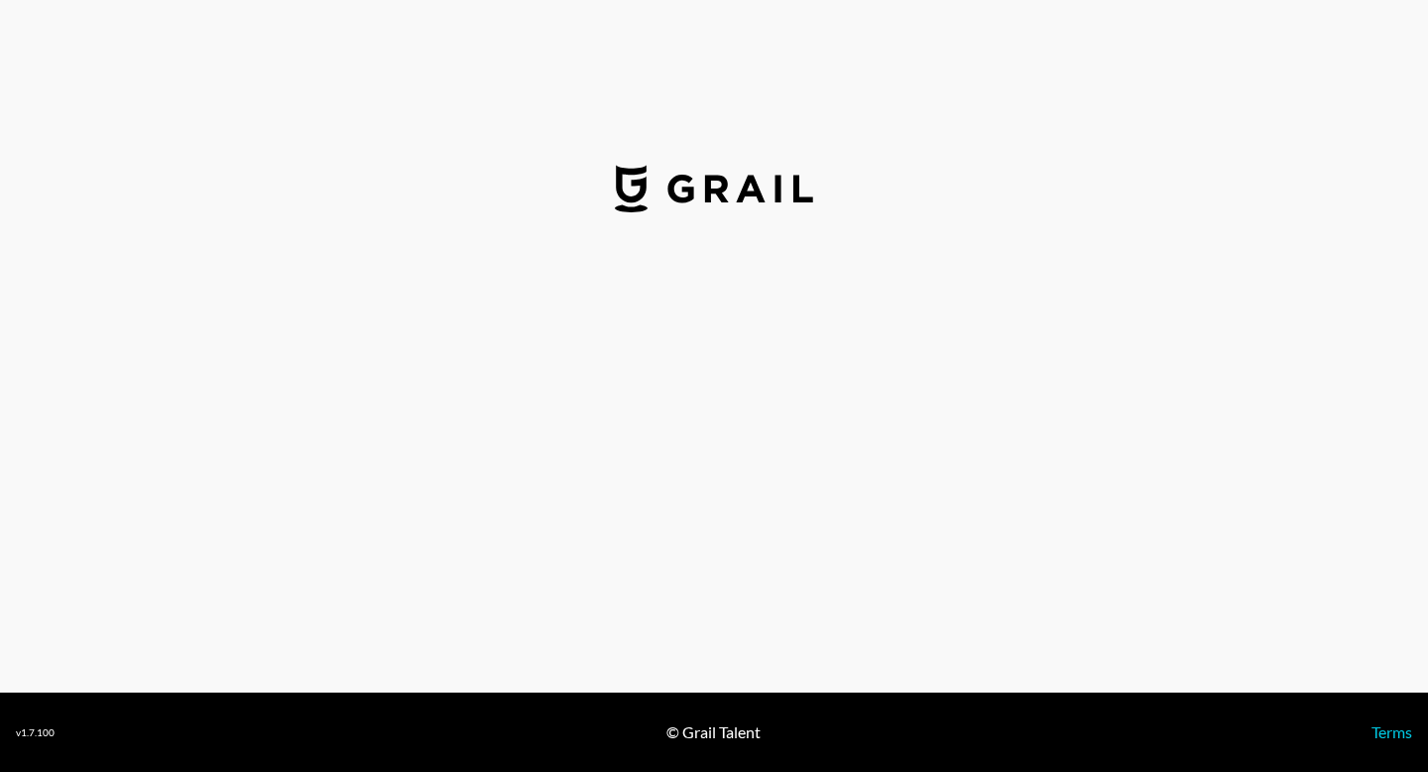
select select "USD"
